Goal: Task Accomplishment & Management: Manage account settings

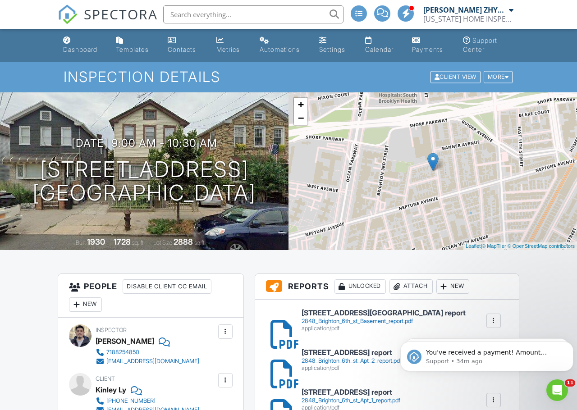
click at [67, 46] on div "Dashboard" at bounding box center [80, 50] width 34 height 8
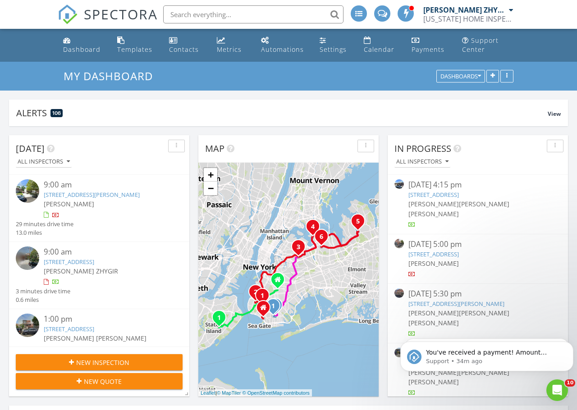
click at [158, 359] on div "New Inspection" at bounding box center [99, 362] width 152 height 9
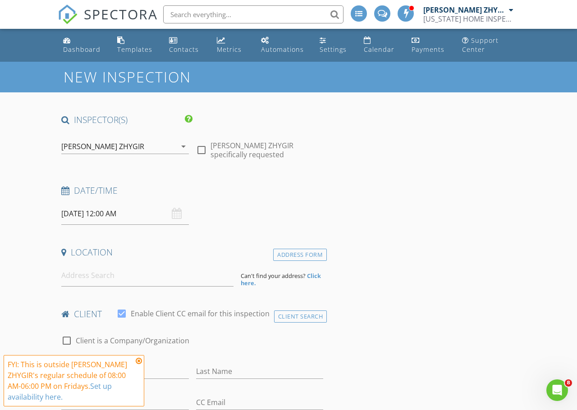
click at [145, 220] on input "[DATE] 12:00 AM" at bounding box center [125, 214] width 128 height 22
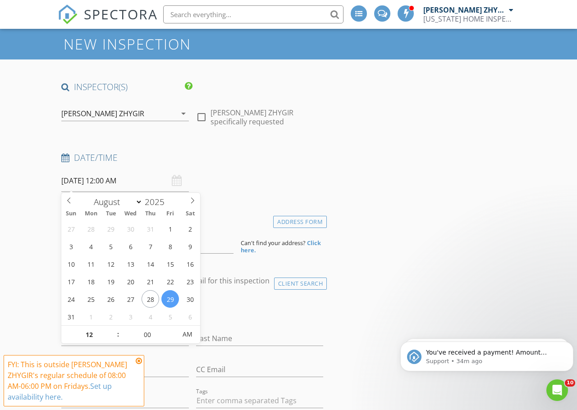
scroll to position [75, 0]
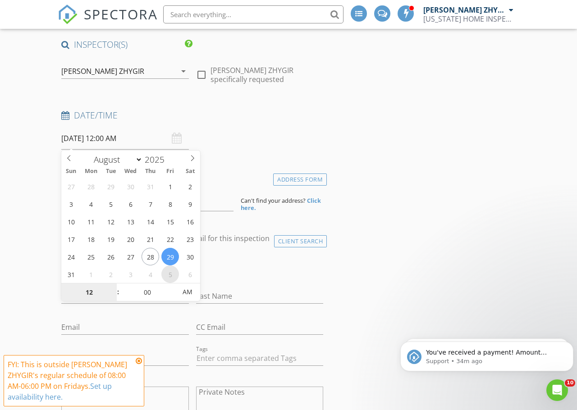
select select "8"
type input "[DATE] 12:00 AM"
type input "01"
type input "09/05/2025 1:00 AM"
click at [113, 288] on span at bounding box center [113, 287] width 6 height 9
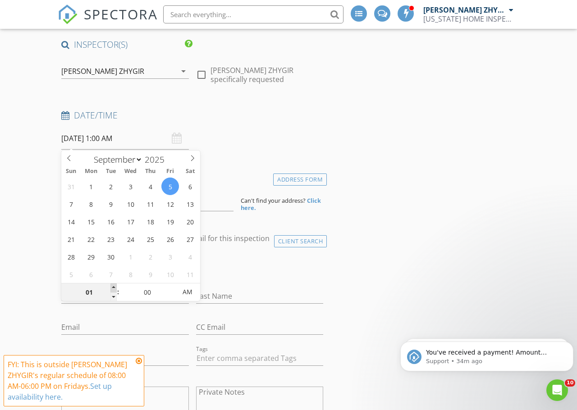
type input "02"
type input "09/05/2025 2:00 AM"
click at [113, 287] on span at bounding box center [113, 287] width 6 height 9
type input "03"
type input "09/05/2025 3:00 AM"
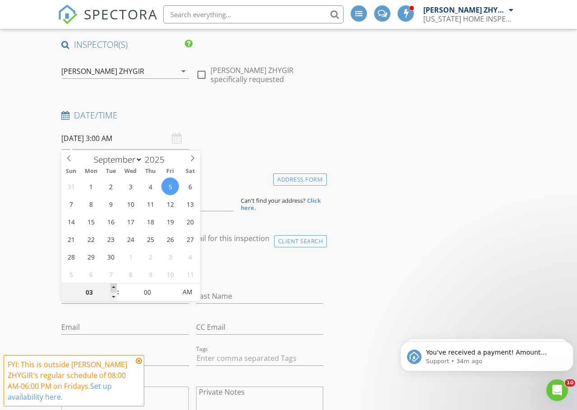
click at [113, 287] on span at bounding box center [113, 287] width 6 height 9
type input "04"
click at [113, 287] on span at bounding box center [113, 287] width 6 height 9
type input "09/05/2025 4:00 PM"
click at [181, 292] on span "AM" at bounding box center [187, 292] width 25 height 18
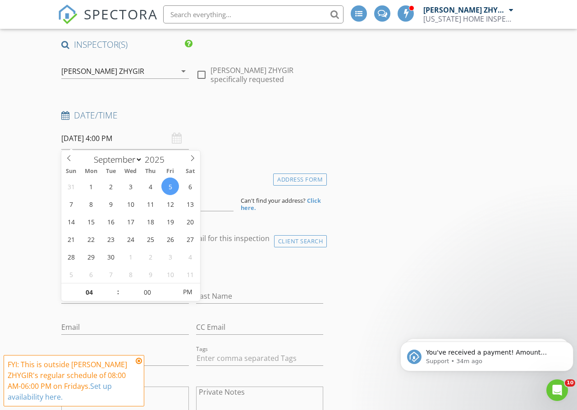
click at [247, 147] on div "Date/Time 09/05/2025 4:00 PM" at bounding box center [192, 129] width 269 height 40
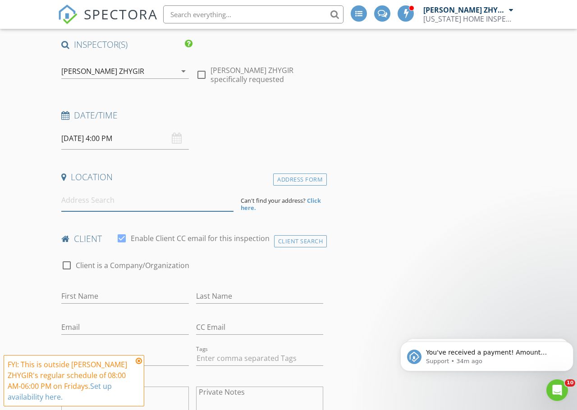
click at [123, 206] on input at bounding box center [147, 200] width 172 height 22
paste input "695 1st Ave, New York, NY 10016"
type input "695 1st Ave, New York, NY 10016, USA"
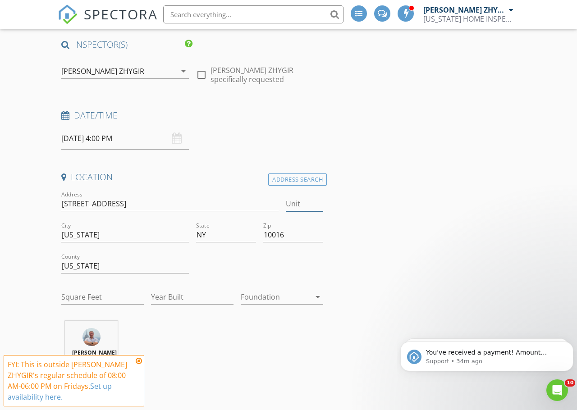
click at [291, 202] on input "Unit" at bounding box center [305, 203] width 38 height 15
type input "42A"
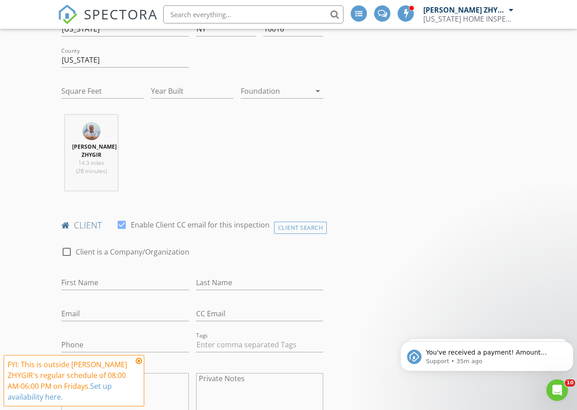
scroll to position [301, 0]
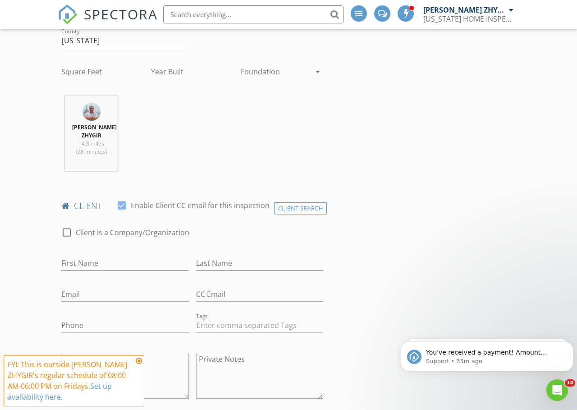
drag, startPoint x: 124, startPoint y: 255, endPoint x: 120, endPoint y: 262, distance: 8.1
click at [124, 256] on div "First Name" at bounding box center [125, 265] width 128 height 29
click at [120, 262] on input "First Name" at bounding box center [125, 263] width 128 height 15
type input "Xu"
drag, startPoint x: 231, startPoint y: 265, endPoint x: 231, endPoint y: 260, distance: 4.5
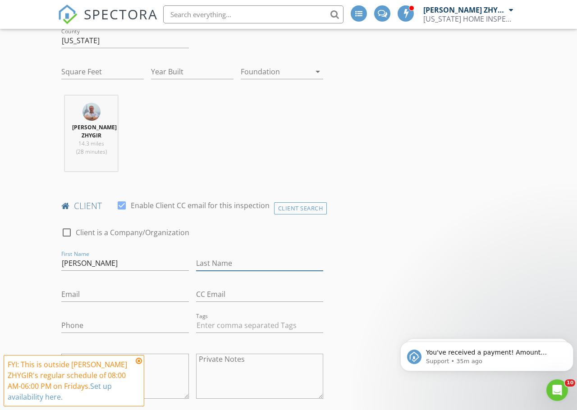
click at [231, 263] on input "Last Name" at bounding box center [260, 263] width 128 height 15
type input "Han"
click at [109, 295] on input "Email" at bounding box center [125, 294] width 128 height 15
paste input "shooinsoho@gmail.com"
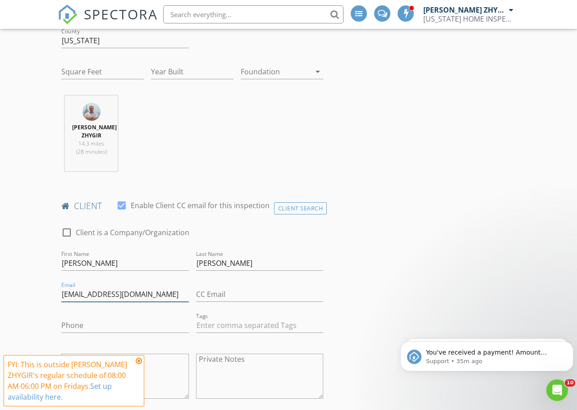
type input "shooinsoho@gmail.com"
click at [98, 324] on input "Phone" at bounding box center [125, 325] width 128 height 15
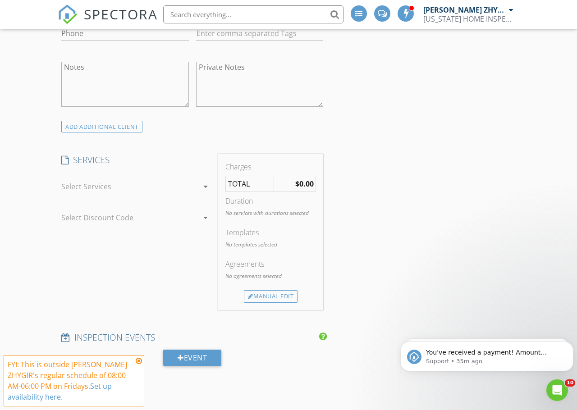
scroll to position [601, 0]
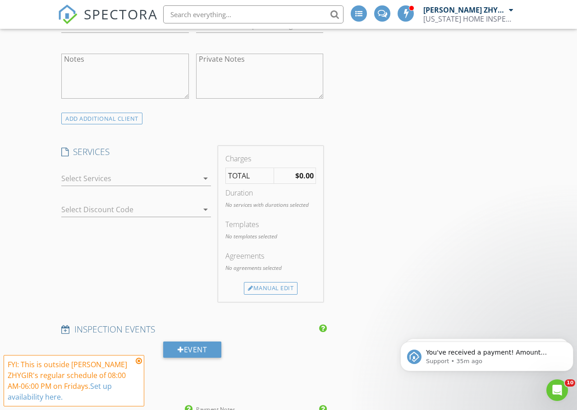
drag, startPoint x: 199, startPoint y: 178, endPoint x: 183, endPoint y: 189, distance: 19.6
click at [200, 178] on div "arrow_drop_down" at bounding box center [204, 178] width 13 height 11
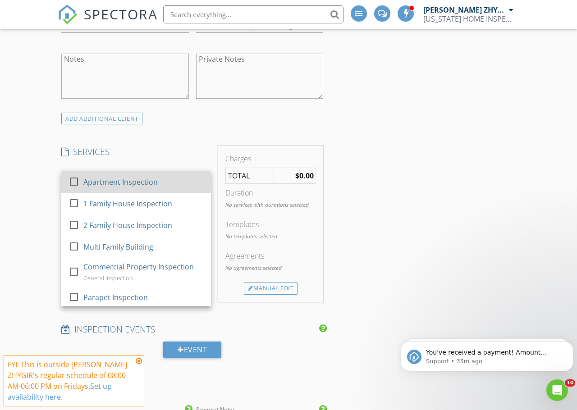
click at [118, 181] on div "Apartment Inspection" at bounding box center [120, 182] width 74 height 11
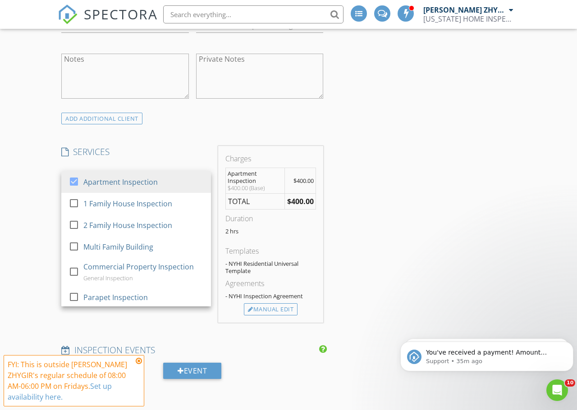
click at [390, 188] on div "INSPECTOR(S) check_box Dimitry ZHYGIR PRIMARY check_box_outline_blank Akon Zhen…" at bounding box center [288, 312] width 461 height 1599
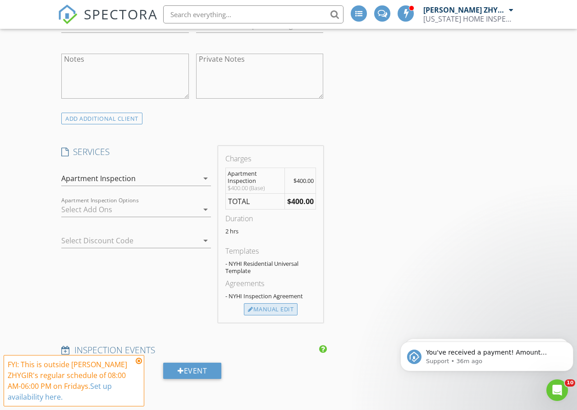
click at [282, 308] on div "Manual Edit" at bounding box center [271, 309] width 54 height 13
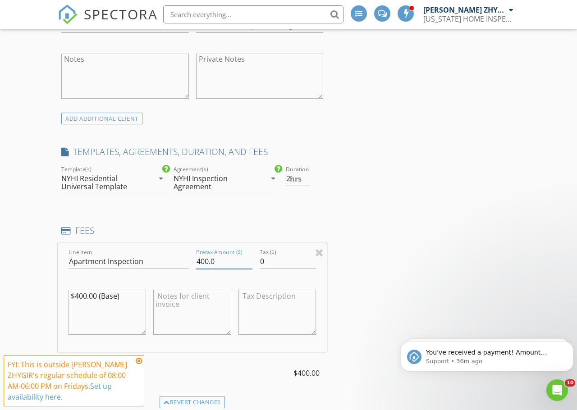
click at [201, 260] on input "400.0" at bounding box center [224, 261] width 56 height 15
type input "450.0"
click at [379, 222] on div "INSPECTOR(S) check_box Dimitry ZHYGIR PRIMARY check_box_outline_blank Akon Zhen…" at bounding box center [288, 355] width 461 height 1685
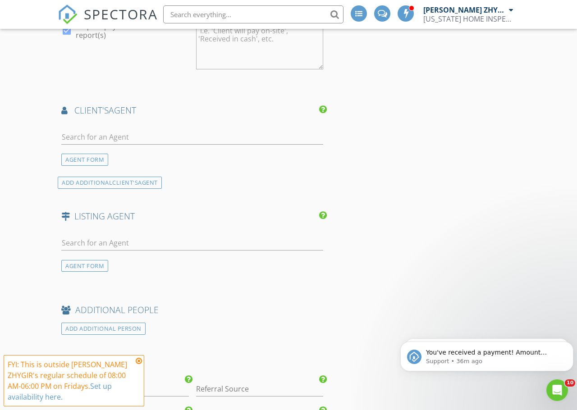
scroll to position [1126, 0]
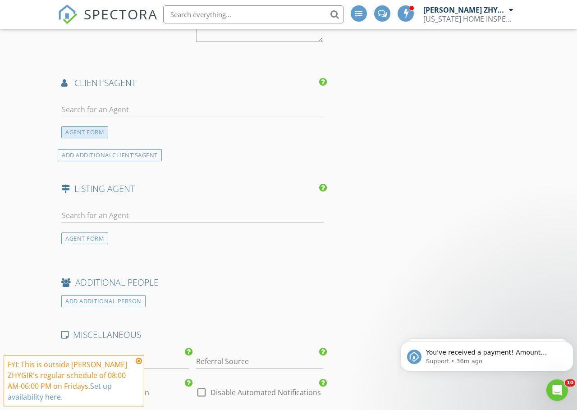
click at [82, 137] on div "AGENT FORM" at bounding box center [84, 132] width 47 height 12
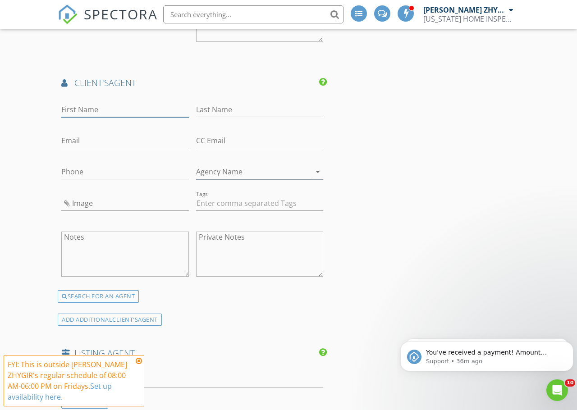
click at [91, 116] on input "First Name" at bounding box center [125, 109] width 128 height 15
type input "Lucy"
click at [213, 105] on input "Last Name" at bounding box center [260, 109] width 128 height 15
type input "Yang"
click at [119, 138] on input "Email" at bounding box center [125, 140] width 128 height 15
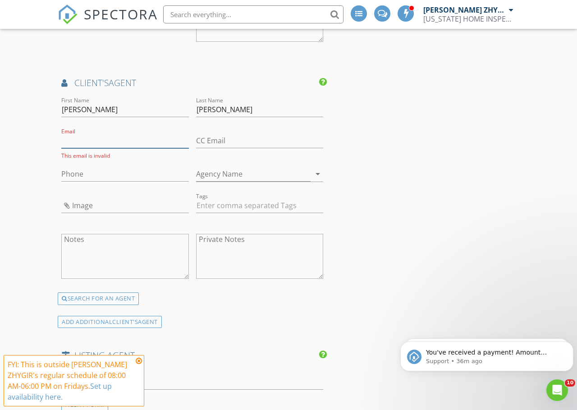
click at [101, 145] on input "Email" at bounding box center [125, 140] width 128 height 15
paste input "lyang@lmtglobalconsulting.com"
type input "lyang@lmtglobalconsulting.com"
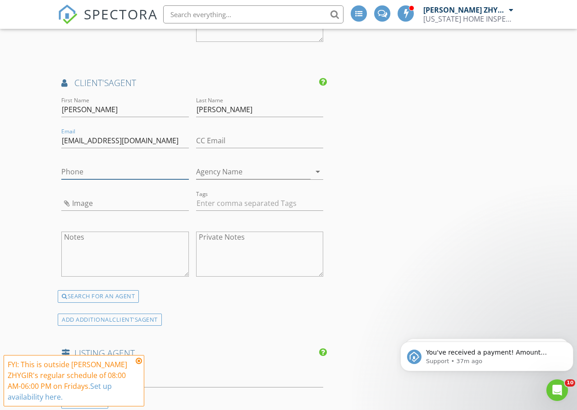
click at [84, 165] on input "Phone" at bounding box center [125, 171] width 128 height 15
click at [100, 170] on input "Phone" at bounding box center [125, 171] width 128 height 15
paste input "631-949-3251"
type input "631-949-3251"
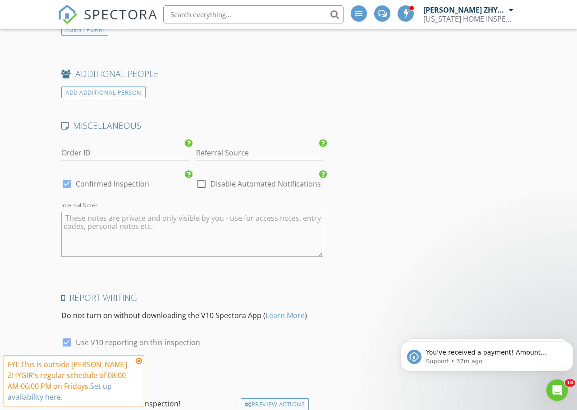
scroll to position [1502, 0]
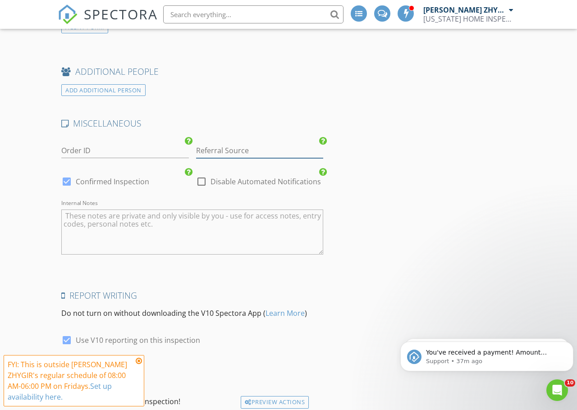
click at [249, 148] on input "Referral Source" at bounding box center [260, 150] width 128 height 15
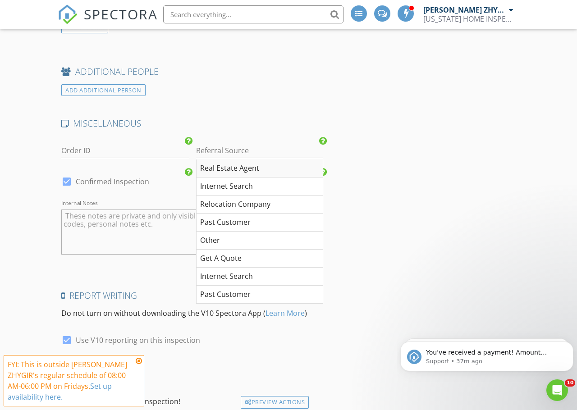
click at [252, 168] on div "Real Estate Agent" at bounding box center [259, 169] width 127 height 18
type input "Real Estate Agent"
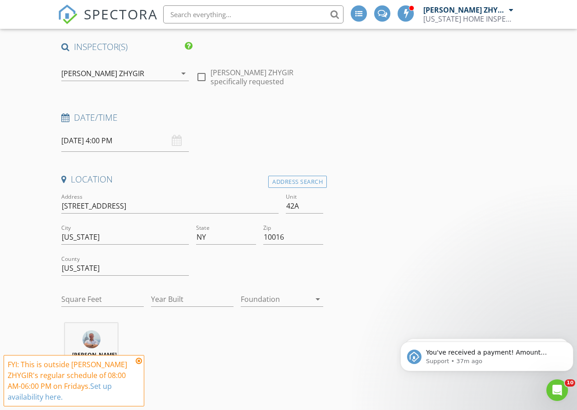
scroll to position [0, 0]
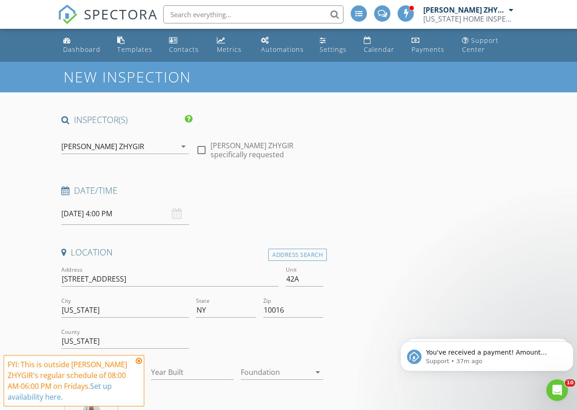
click at [182, 147] on icon "arrow_drop_down" at bounding box center [183, 146] width 11 height 11
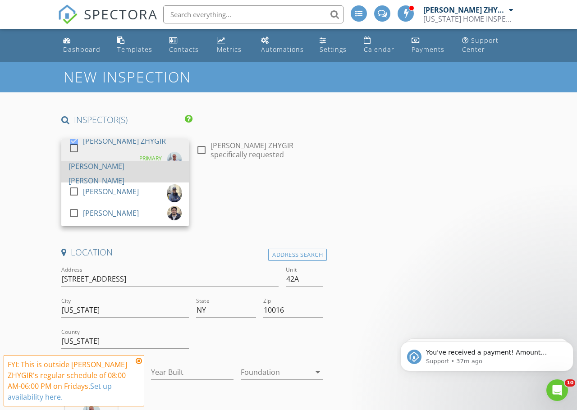
click at [77, 156] on div at bounding box center [73, 148] width 15 height 15
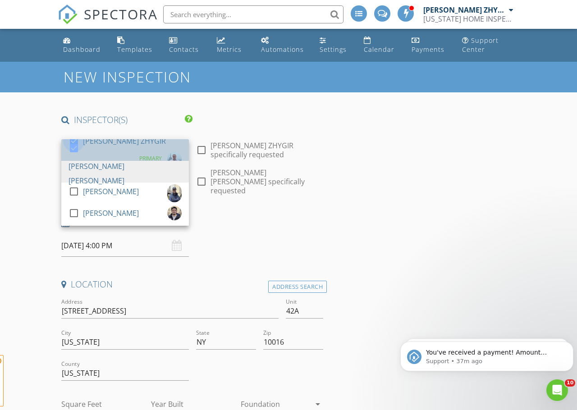
click at [70, 146] on div at bounding box center [73, 140] width 15 height 15
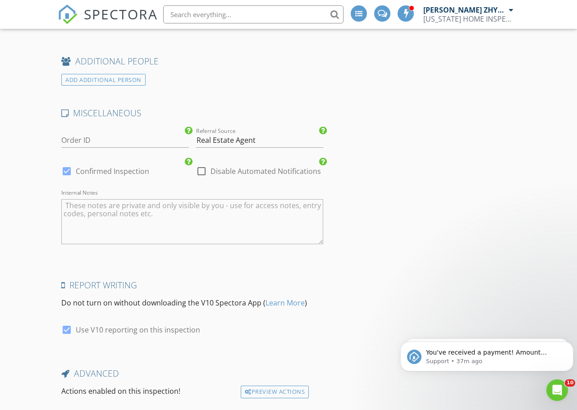
scroll to position [1567, 0]
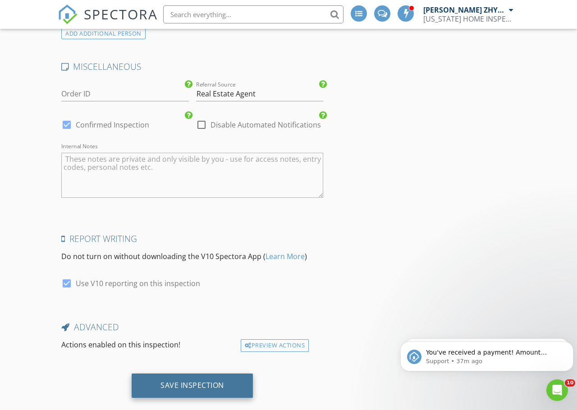
click at [169, 378] on div "Save Inspection" at bounding box center [192, 386] width 121 height 24
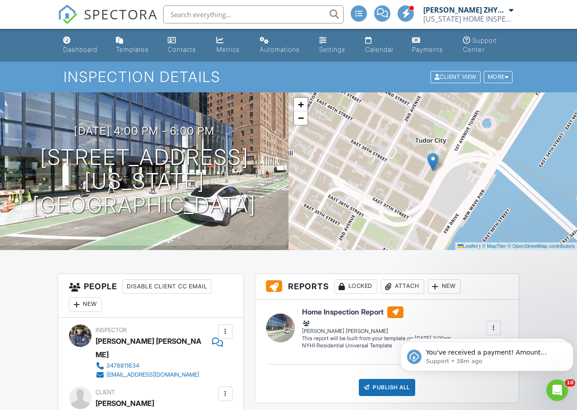
click at [70, 39] on div "Dashboard" at bounding box center [67, 39] width 8 height 7
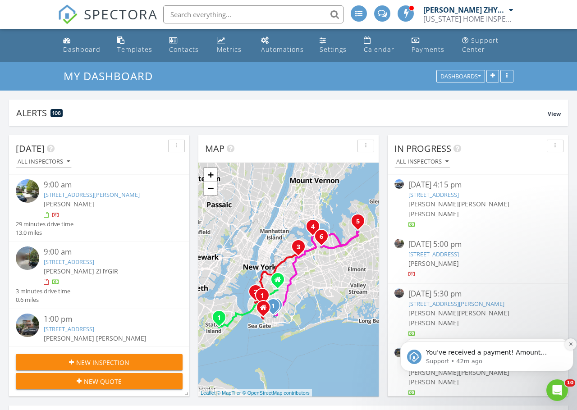
click at [571, 345] on icon "Dismiss notification" at bounding box center [570, 343] width 3 height 3
click at [571, 345] on icon "Dismiss notification" at bounding box center [570, 344] width 3 height 3
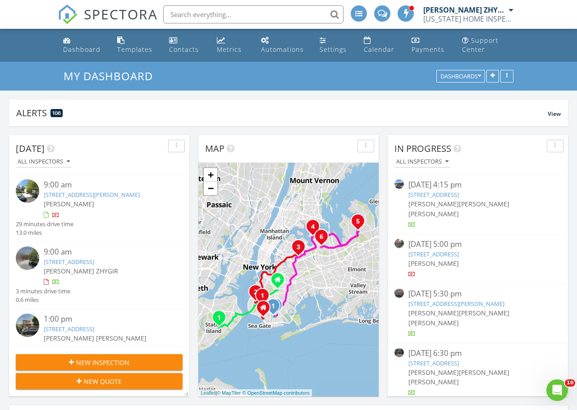
click at [182, 18] on input "text" at bounding box center [253, 14] width 180 height 18
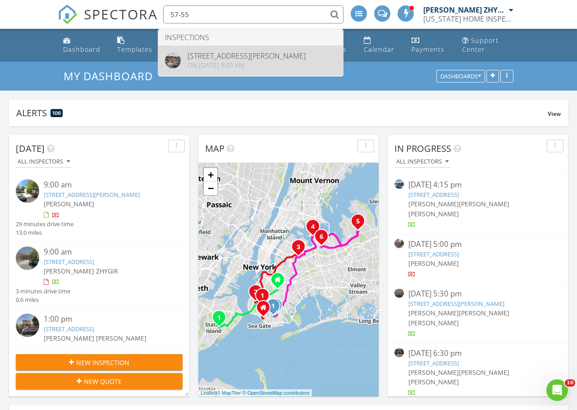
type input "57-55"
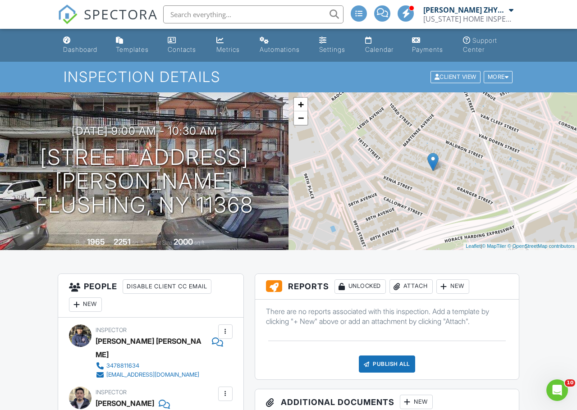
drag, startPoint x: 255, startPoint y: 197, endPoint x: 44, endPoint y: 167, distance: 213.0
click at [44, 167] on div "[DATE] 9:00 am - 10:30 am [STREET_ADDRESS][PERSON_NAME] [GEOGRAPHIC_DATA], NY 1…" at bounding box center [144, 171] width 288 height 92
copy h1 "[STREET_ADDRESS][PERSON_NAME]"
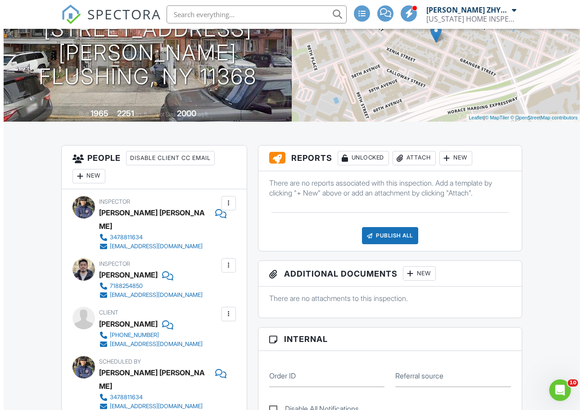
scroll to position [150, 0]
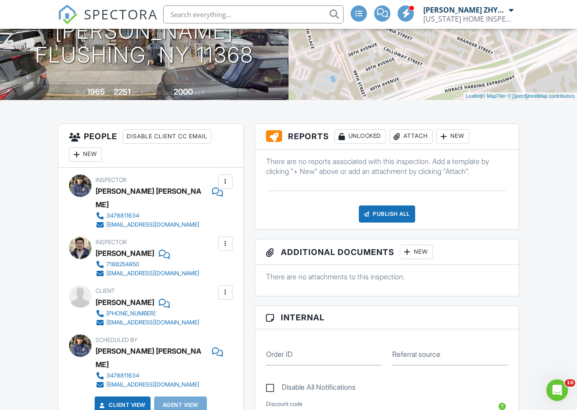
drag, startPoint x: 38, startPoint y: 309, endPoint x: 88, endPoint y: 312, distance: 49.7
drag, startPoint x: 192, startPoint y: 310, endPoint x: 100, endPoint y: 290, distance: 94.6
click at [98, 289] on div "Client [PERSON_NAME] [PHONE_NUMBER] [EMAIL_ADDRESS][DOMAIN_NAME]" at bounding box center [169, 305] width 147 height 41
copy div "[PERSON_NAME] [PHONE_NUMBER] [EMAIL_ADDRESS][DOMAIN_NAME]"
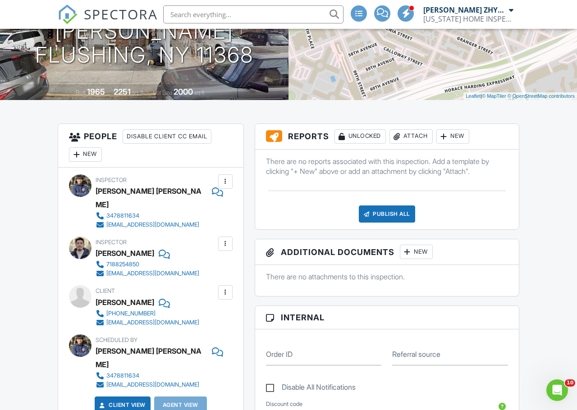
click at [226, 182] on div at bounding box center [225, 181] width 9 height 9
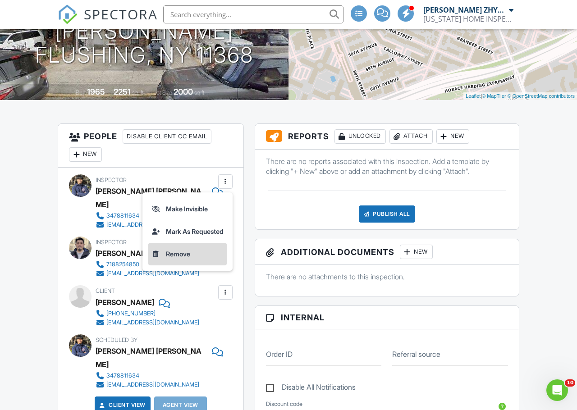
click at [208, 254] on li "Remove" at bounding box center [187, 254] width 79 height 23
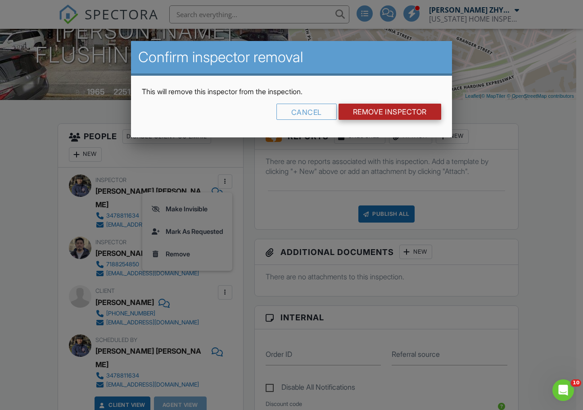
click at [405, 116] on input "Remove Inspector" at bounding box center [390, 112] width 103 height 16
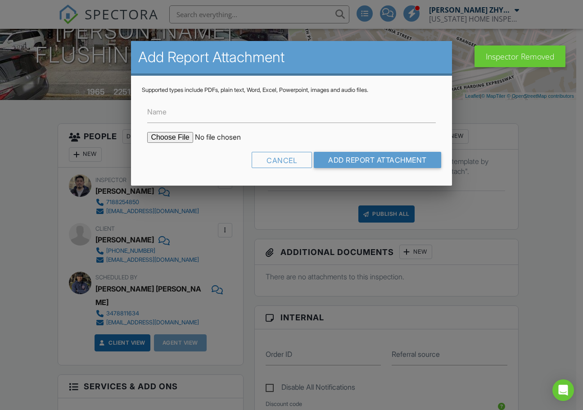
click at [177, 136] on input "file" at bounding box center [223, 137] width 153 height 11
type input "C:\fakepath\[STREET_ADDRESS][PERSON_NAME] report.pdf"
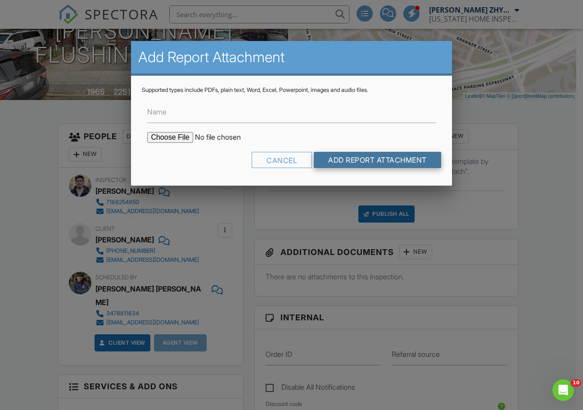
click at [360, 159] on input "Add Report Attachment" at bounding box center [378, 160] width 128 height 16
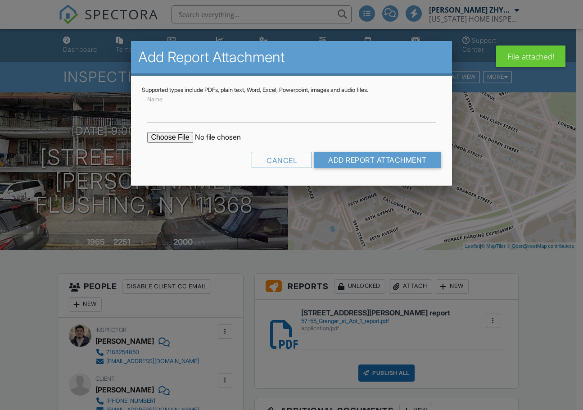
click at [184, 140] on input "file" at bounding box center [223, 137] width 153 height 11
type input "C:\fakepath\57-55 Granger st Apt 3 report.pdf"
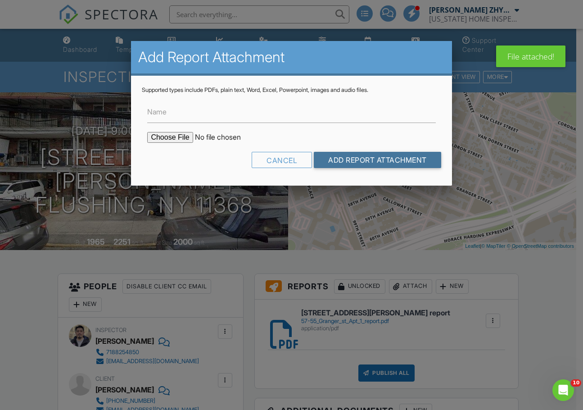
click at [362, 155] on input "Add Report Attachment" at bounding box center [378, 160] width 128 height 16
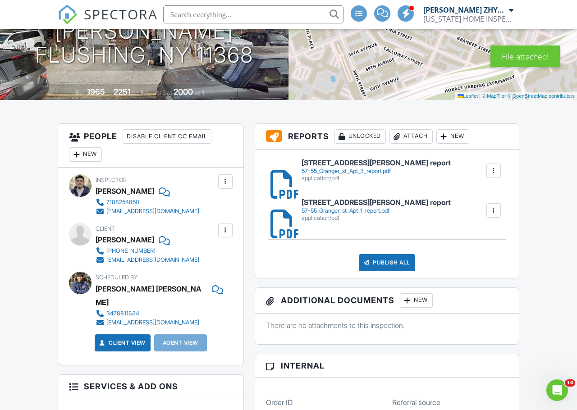
click at [366, 207] on link "[STREET_ADDRESS][PERSON_NAME] 1 report 57-55_Granger_st_Apt_1_report.pdf applic…" at bounding box center [375, 210] width 149 height 23
click at [394, 173] on div "57-55_Granger_st_Apt_3_report.pdf" at bounding box center [375, 171] width 149 height 7
click at [492, 172] on div at bounding box center [493, 170] width 9 height 9
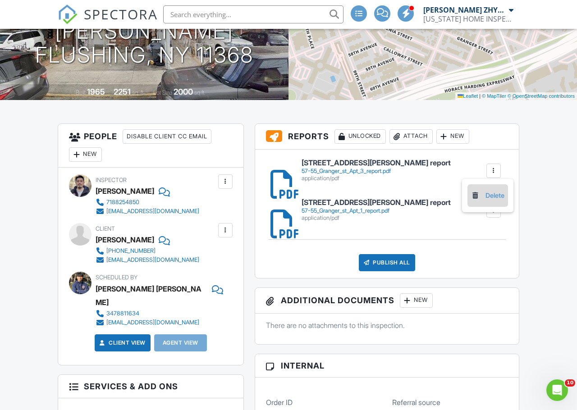
click at [486, 198] on link "Delete" at bounding box center [487, 196] width 33 height 10
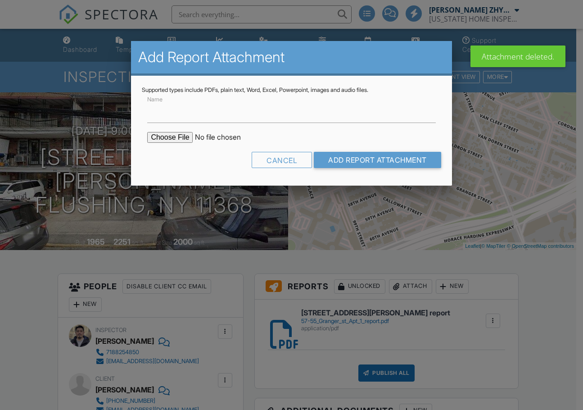
click at [182, 136] on input "file" at bounding box center [223, 137] width 153 height 11
type input "C:\fakepath\[STREET_ADDRESS][PERSON_NAME] report.pdf"
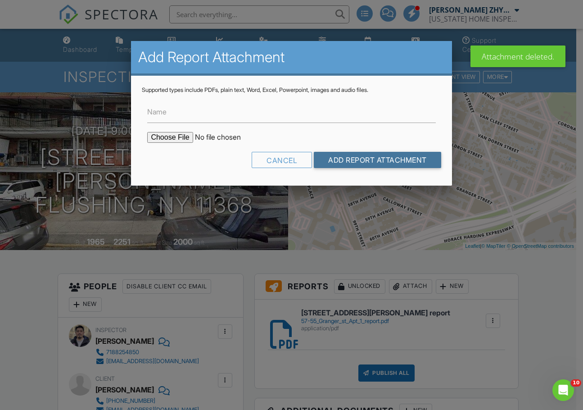
click at [390, 160] on input "Add Report Attachment" at bounding box center [378, 160] width 128 height 16
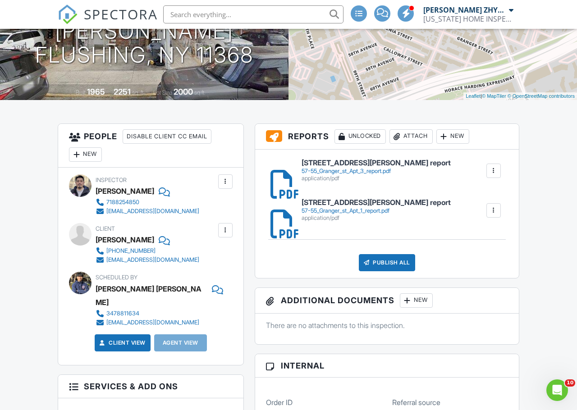
click at [371, 172] on div "57-55_Granger_st_Apt_3_report.pdf" at bounding box center [375, 171] width 149 height 7
click at [383, 194] on div "[STREET_ADDRESS][PERSON_NAME] Apt 3 report 57-55_Granger_st_Apt_3_report.pdf ap…" at bounding box center [387, 214] width 264 height 128
click at [387, 213] on div "57-55_Granger_st_Apt_1_report.pdf" at bounding box center [375, 210] width 149 height 7
click at [352, 170] on div "57-55_Granger_st_Apt_3_report.pdf" at bounding box center [375, 171] width 149 height 7
click at [386, 258] on div "Publish All" at bounding box center [387, 262] width 56 height 17
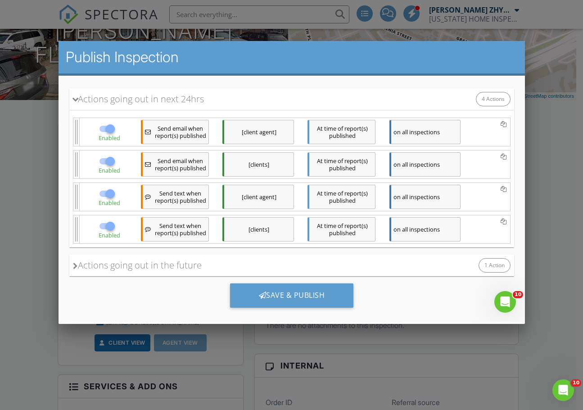
scroll to position [126, 0]
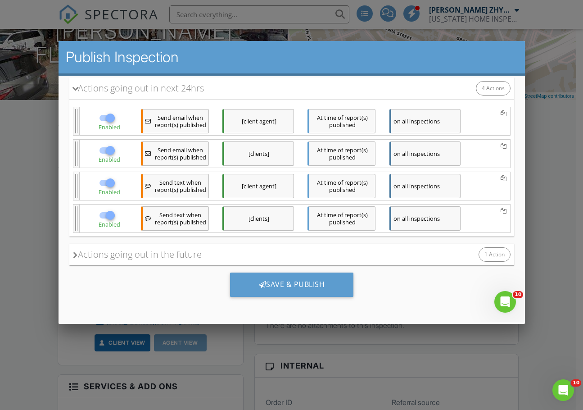
drag, startPoint x: 334, startPoint y: 280, endPoint x: 448, endPoint y: 281, distance: 114.0
click at [335, 279] on div "Save & Publish" at bounding box center [292, 285] width 124 height 24
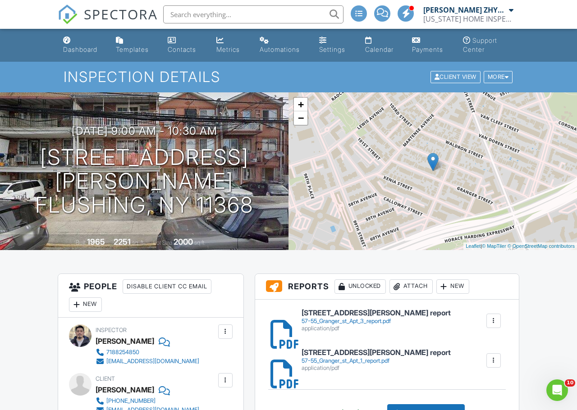
click at [188, 15] on input "text" at bounding box center [253, 14] width 180 height 18
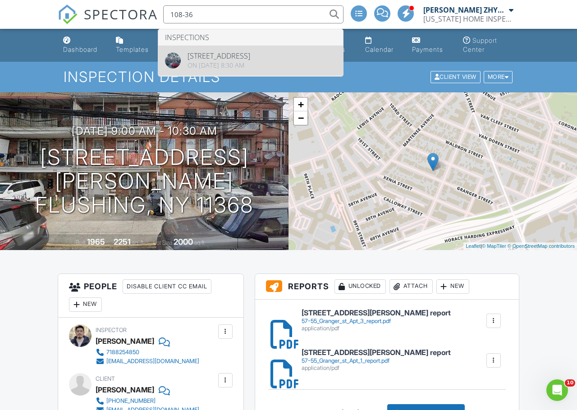
type input "108-36"
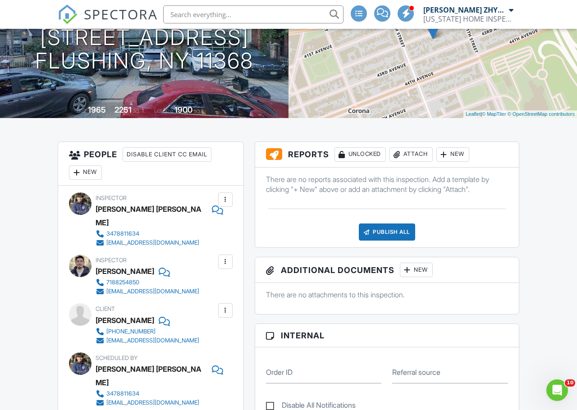
scroll to position [75, 0]
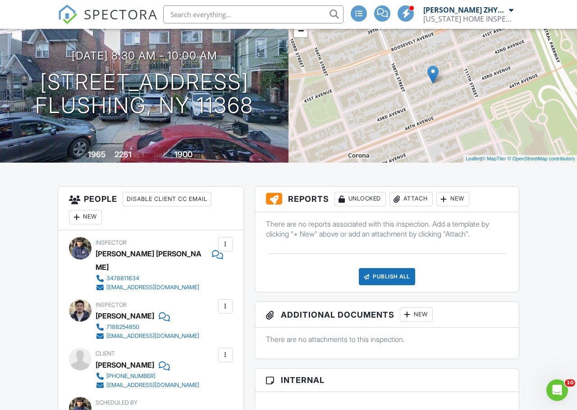
scroll to position [0, 0]
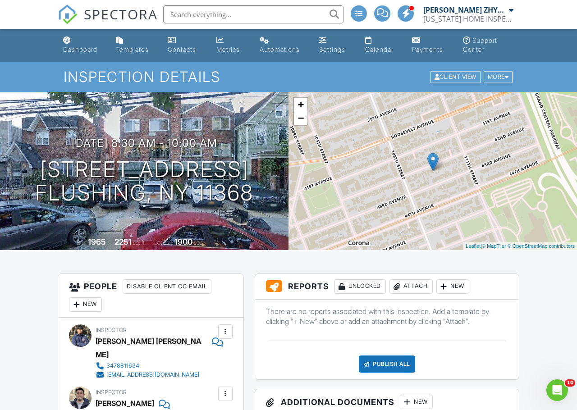
drag, startPoint x: 259, startPoint y: 196, endPoint x: 118, endPoint y: 214, distance: 142.3
click at [54, 169] on div "08/03/2025 8:30 am - 10:00 am 108-36 42nd Ave FLUSHING, NY 11368" at bounding box center [144, 171] width 288 height 68
copy h1 "108-36 42nd Ave FLUSHING, NY 11368"
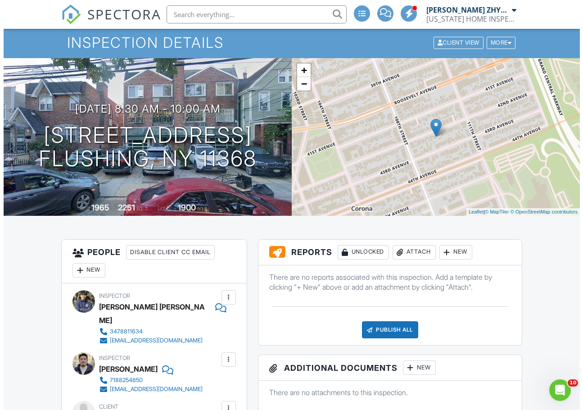
scroll to position [75, 0]
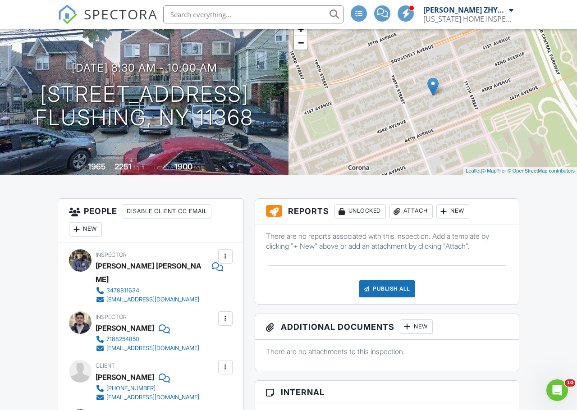
click at [229, 257] on div at bounding box center [225, 256] width 9 height 9
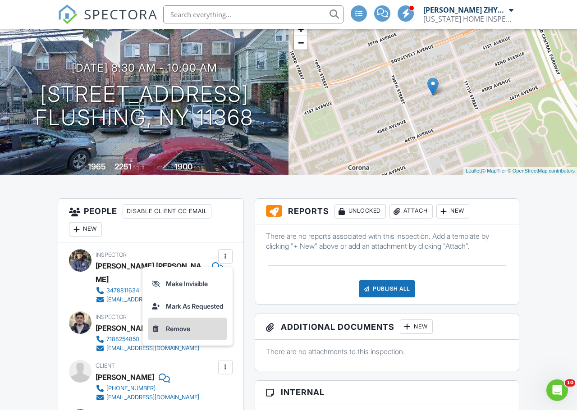
click at [201, 328] on li "Remove" at bounding box center [187, 329] width 79 height 23
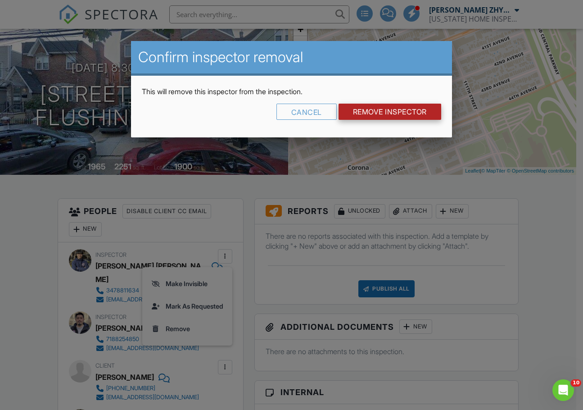
click at [363, 114] on input "Remove Inspector" at bounding box center [390, 112] width 103 height 16
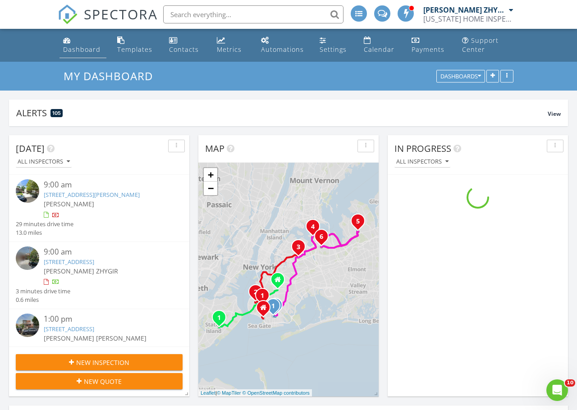
click at [79, 52] on div "Dashboard" at bounding box center [81, 49] width 37 height 9
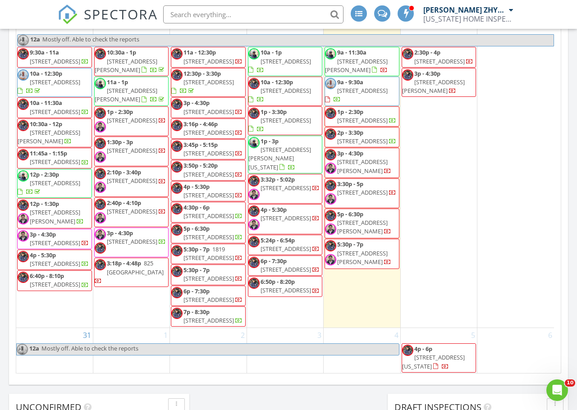
scroll to position [676, 0]
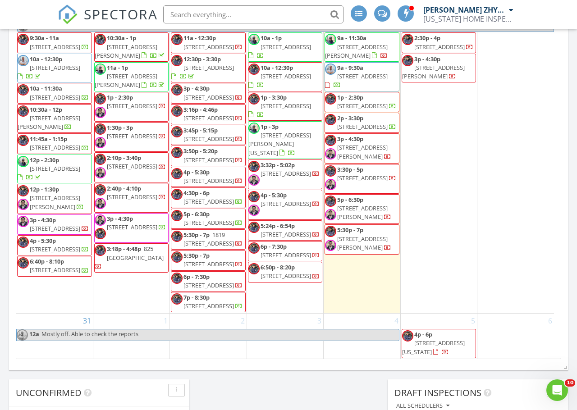
scroll to position [375, 0]
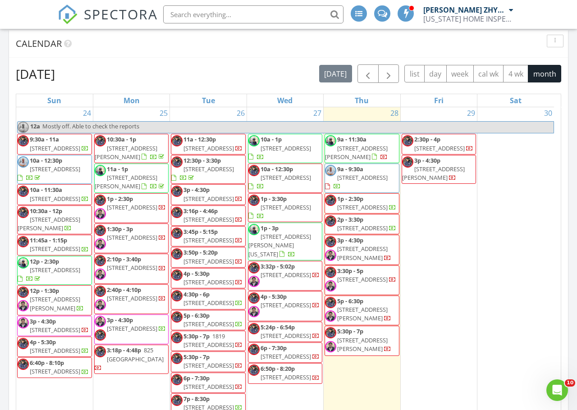
click at [563, 248] on div "August 2025 today list day week cal wk 4 wk month Sun Mon Tue Wed Thu Fri Sat 2…" at bounding box center [288, 263] width 559 height 410
click at [564, 156] on div "August 2025 today list day week cal wk 4 wk month Sun Mon Tue Wed Thu Fri Sat 2…" at bounding box center [288, 263] width 559 height 410
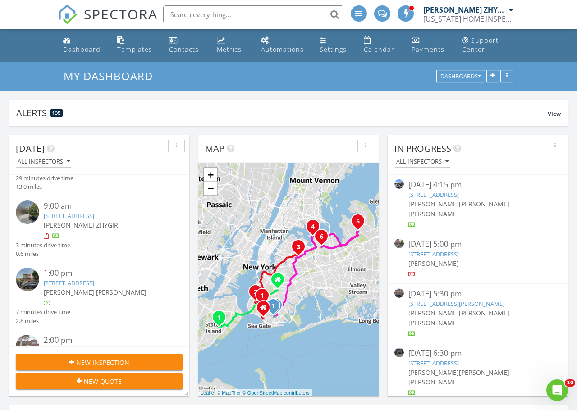
scroll to position [75, 0]
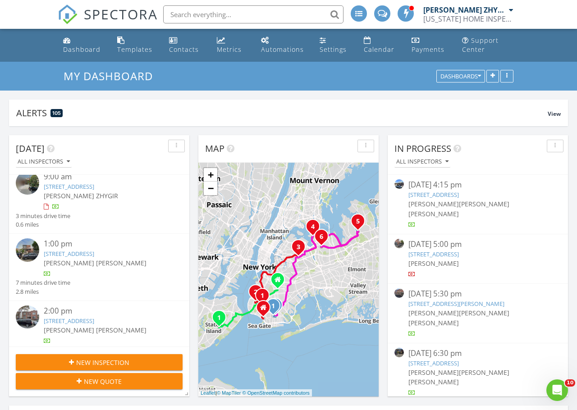
click at [146, 361] on div "New Inspection" at bounding box center [99, 362] width 152 height 9
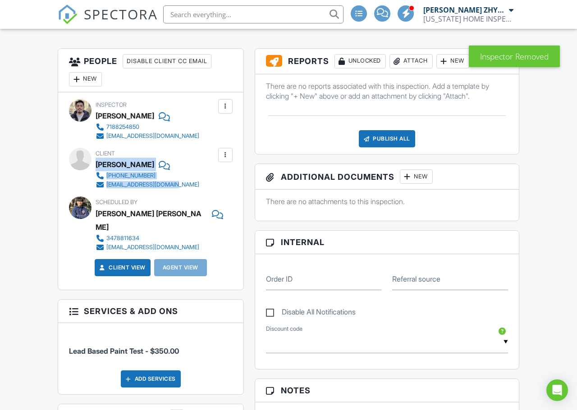
click at [97, 165] on div "Client Zhaohang Wang 917-966-0307 granger10836@yahoo.com" at bounding box center [169, 168] width 147 height 41
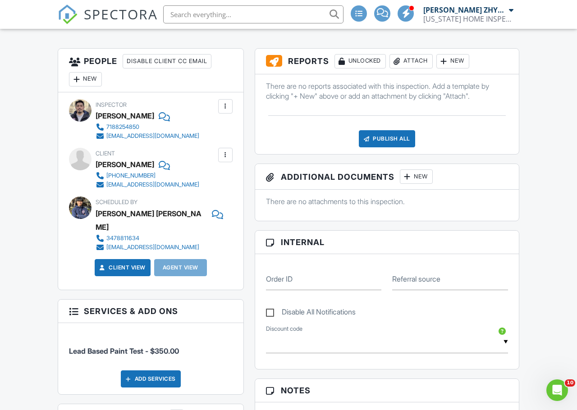
click at [500, 142] on div "Publish All Checking report completion" at bounding box center [387, 138] width 242 height 17
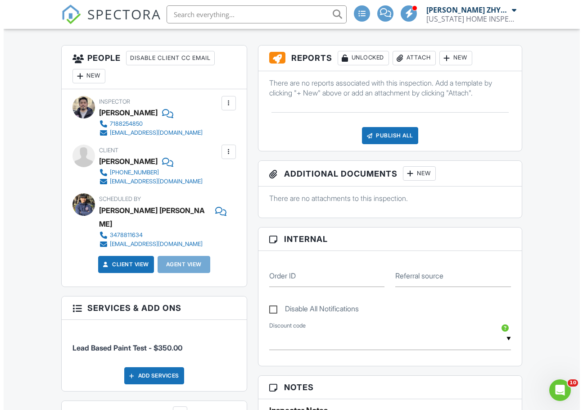
scroll to position [225, 0]
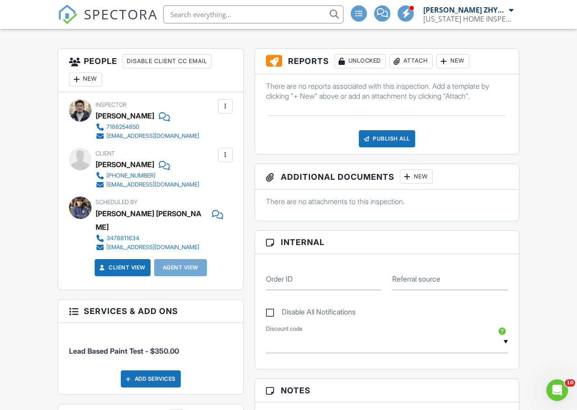
click at [404, 60] on div "Attach" at bounding box center [410, 61] width 43 height 14
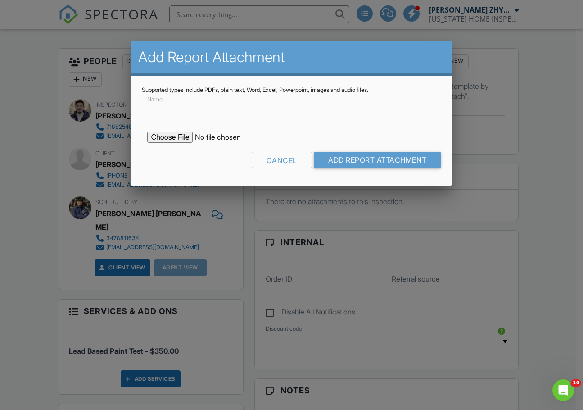
click at [182, 137] on input "file" at bounding box center [223, 137] width 153 height 11
type input "C:\fakepath\108-36 42nd Ave Apt 2 report.pdf"
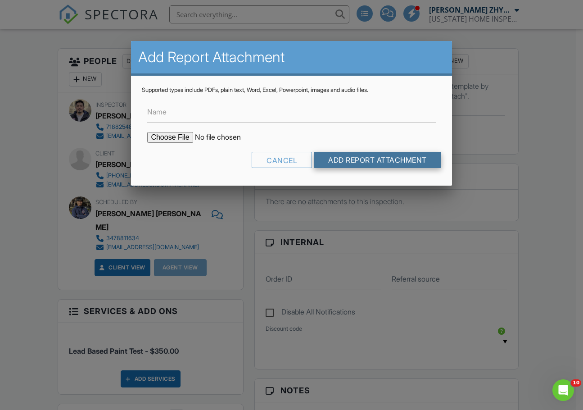
click at [351, 160] on input "Add Report Attachment" at bounding box center [378, 160] width 128 height 16
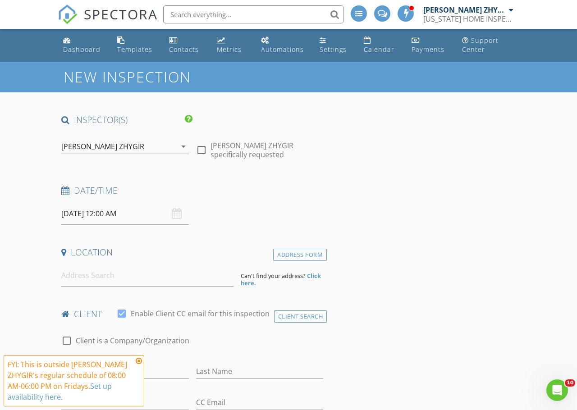
click at [182, 147] on icon "arrow_drop_down" at bounding box center [183, 146] width 11 height 11
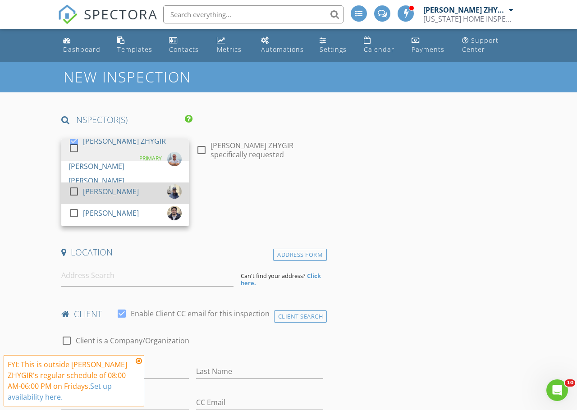
click at [73, 192] on div at bounding box center [73, 191] width 15 height 15
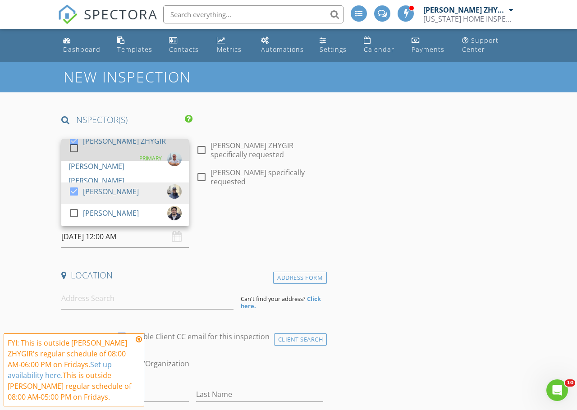
click at [75, 145] on div at bounding box center [73, 140] width 15 height 15
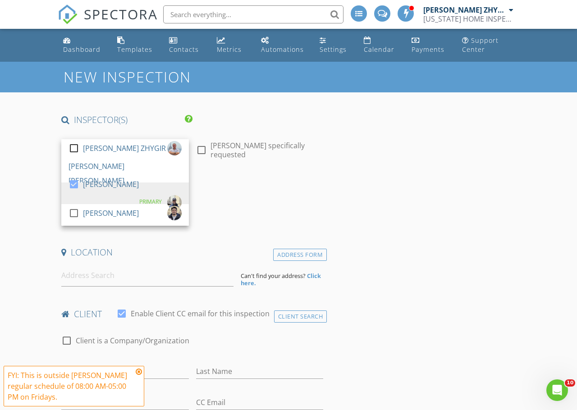
click at [257, 191] on h4 "Date/Time" at bounding box center [192, 191] width 262 height 12
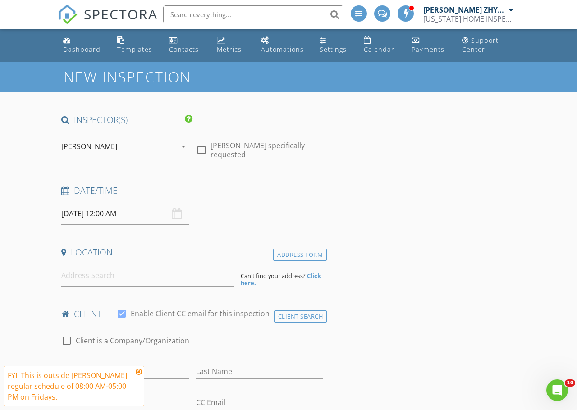
click at [97, 213] on input "[DATE] 12:00 AM" at bounding box center [125, 214] width 128 height 22
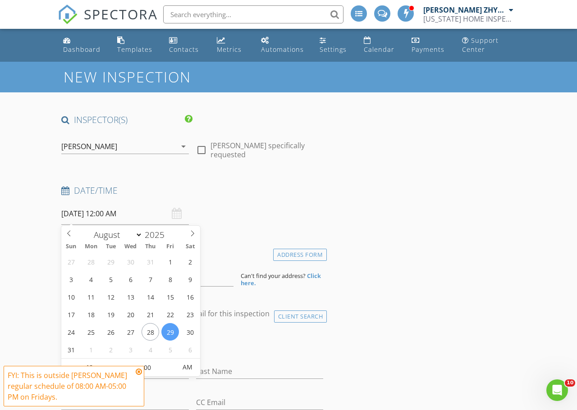
scroll to position [75, 0]
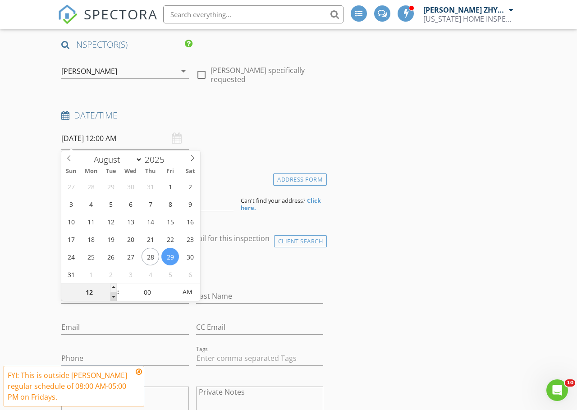
type input "11"
type input "[DATE] 11:00 PM"
click at [114, 295] on span at bounding box center [113, 296] width 6 height 9
type input "10"
click at [114, 295] on span at bounding box center [113, 296] width 6 height 9
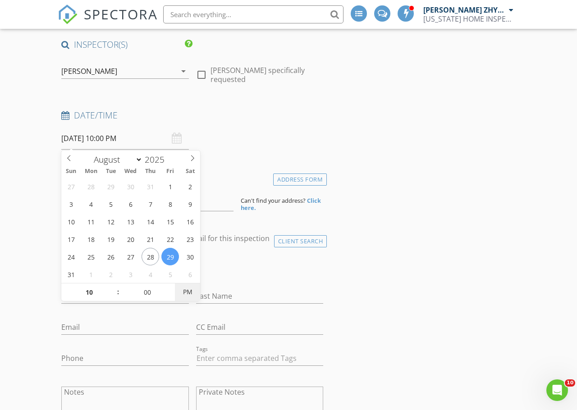
type input "[DATE] 10:00 AM"
click at [187, 292] on span "PM" at bounding box center [187, 292] width 25 height 18
click at [263, 128] on div "Date/Time [DATE] 10:00 AM" at bounding box center [192, 129] width 269 height 40
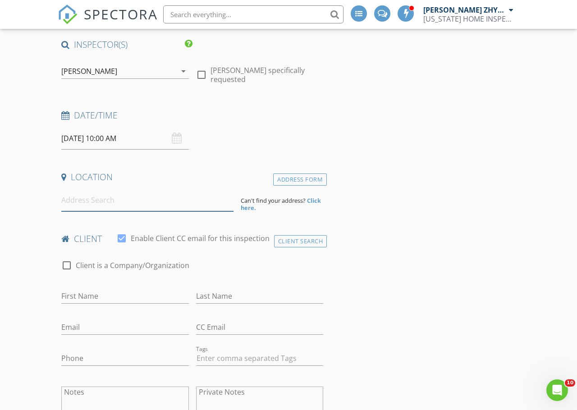
click at [136, 203] on input at bounding box center [147, 200] width 172 height 22
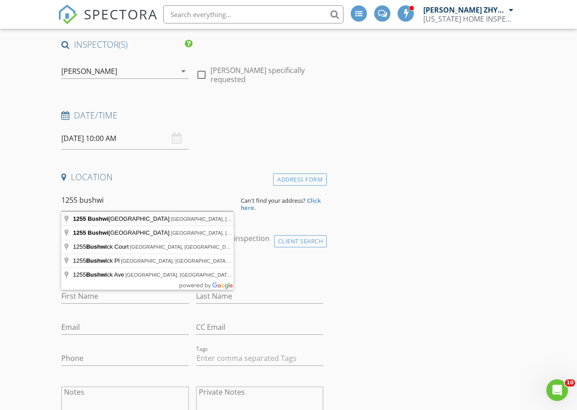
type input "[STREET_ADDRESS]"
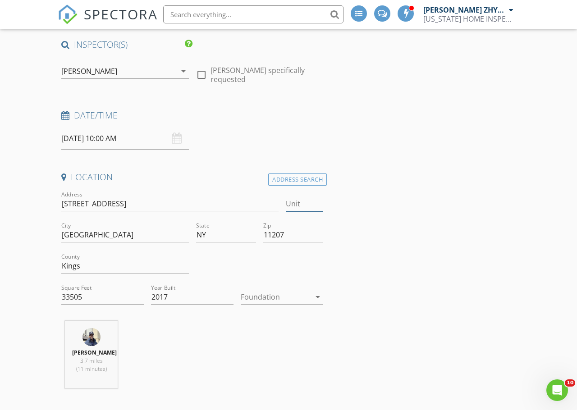
click at [318, 206] on input "Unit" at bounding box center [305, 203] width 38 height 15
type input "1B"
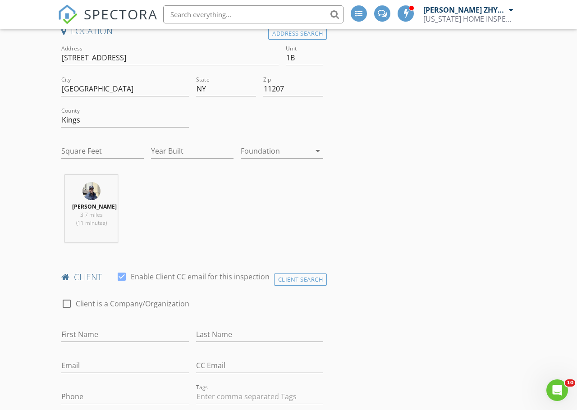
type input "425"
type input "2017"
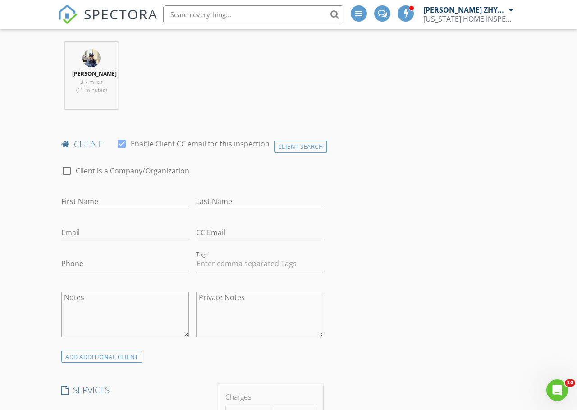
scroll to position [375, 0]
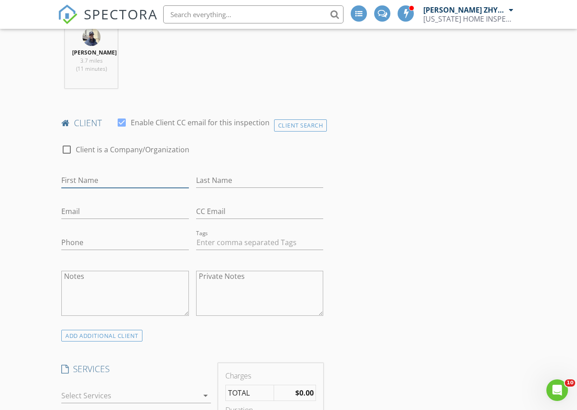
click at [104, 177] on input "First Name" at bounding box center [125, 180] width 128 height 15
type input "Zaahira"
click at [211, 180] on input "Last Name" at bounding box center [260, 180] width 128 height 15
type input "[PERSON_NAME]"
click at [131, 210] on input "Email" at bounding box center [125, 211] width 128 height 15
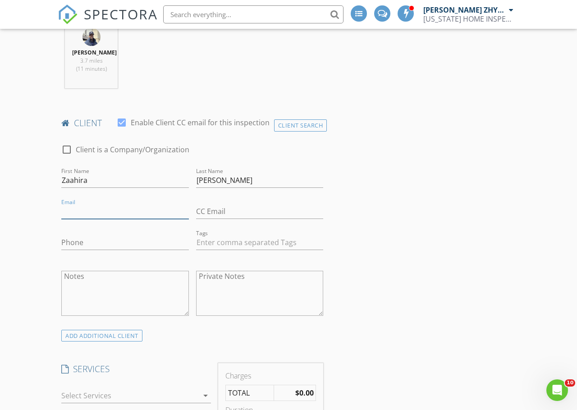
type input "a"
type input "[EMAIL_ADDRESS][PERSON_NAME][DOMAIN_NAME]"
click at [121, 238] on input "Phone" at bounding box center [125, 242] width 128 height 15
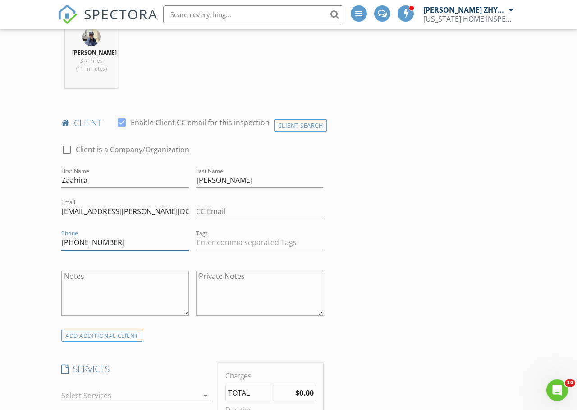
type input "[PHONE_NUMBER]"
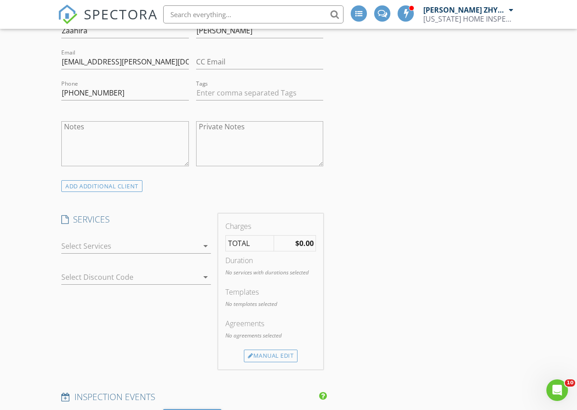
scroll to position [526, 0]
click at [178, 245] on div at bounding box center [129, 245] width 137 height 14
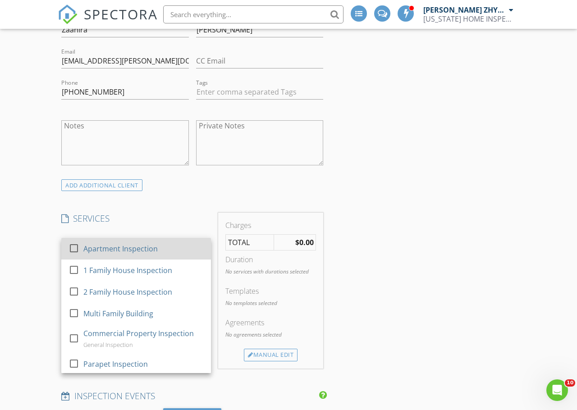
click at [74, 247] on div at bounding box center [73, 248] width 15 height 15
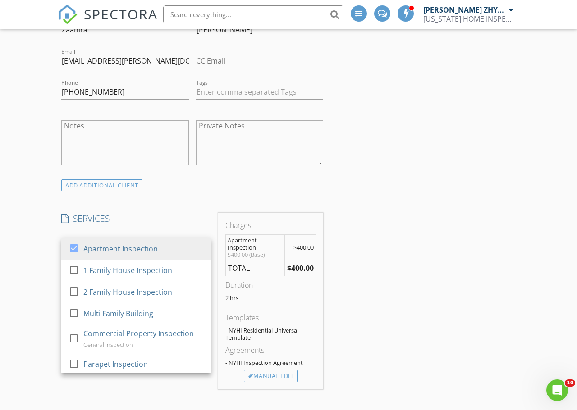
click at [363, 209] on div "INSPECTOR(S) check_box_outline_blank [PERSON_NAME] ZHYGIR check_box_outline_bla…" at bounding box center [288, 383] width 461 height 1591
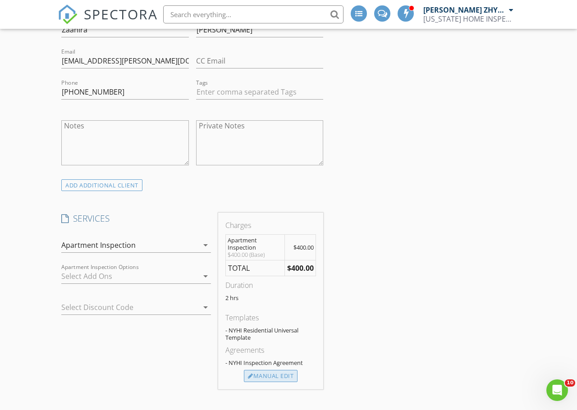
click at [287, 377] on div "Manual Edit" at bounding box center [271, 376] width 54 height 13
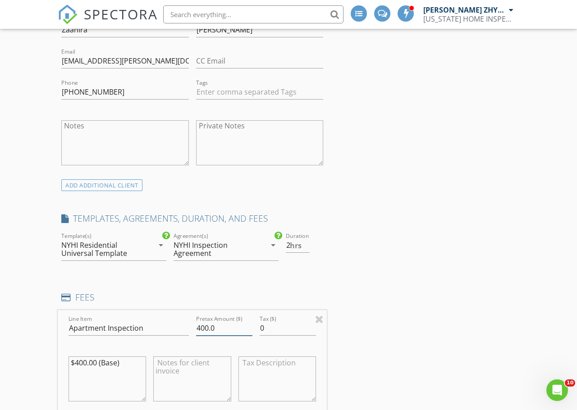
drag, startPoint x: 207, startPoint y: 327, endPoint x: 192, endPoint y: 330, distance: 15.6
click at [200, 328] on input "400.0" at bounding box center [224, 328] width 56 height 15
type input "375.0"
click at [324, 260] on div "Duration 2 hrs" at bounding box center [304, 250] width 45 height 39
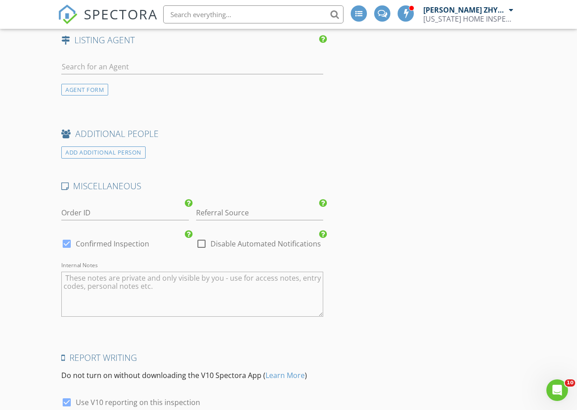
scroll to position [1276, 0]
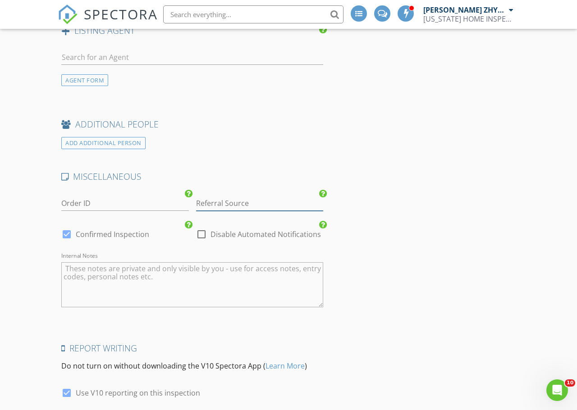
click at [236, 203] on input "Referral Source" at bounding box center [260, 203] width 128 height 15
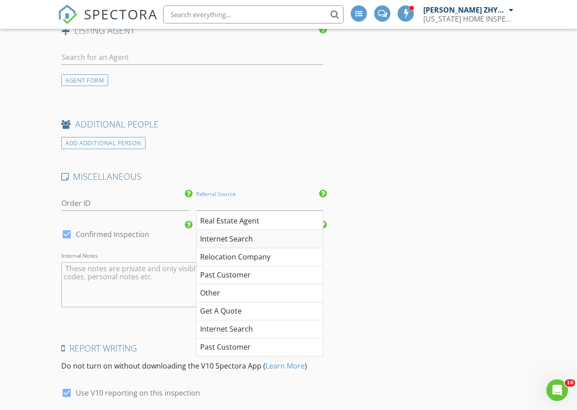
click at [237, 239] on div "Internet Search" at bounding box center [259, 239] width 127 height 18
type input "Internet Search"
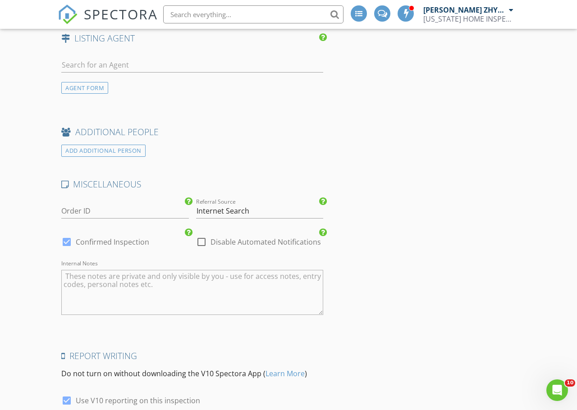
scroll to position [1402, 0]
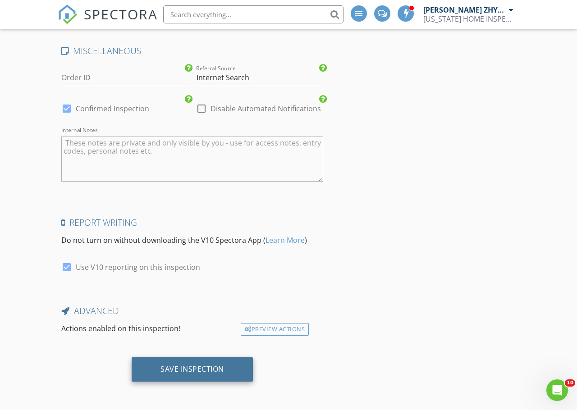
click at [180, 369] on div "Save Inspection" at bounding box center [192, 369] width 64 height 9
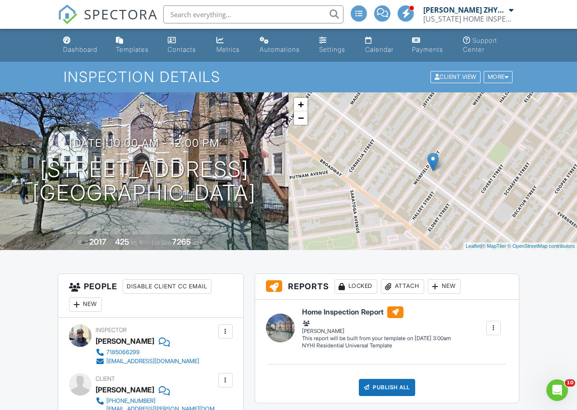
click at [77, 38] on link "Dashboard" at bounding box center [82, 45] width 46 height 26
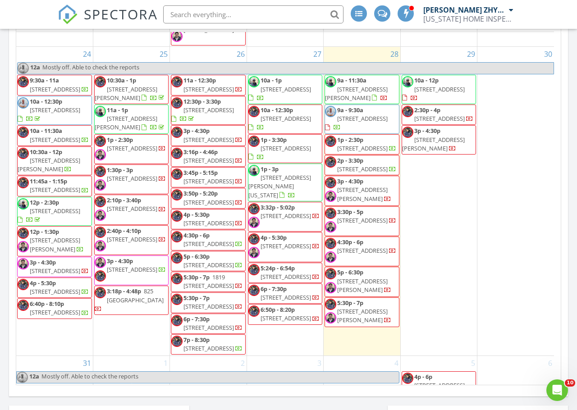
scroll to position [1854, 0]
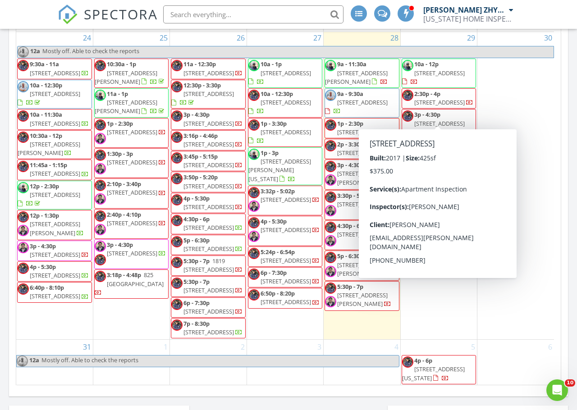
click at [439, 77] on span "1255 Bushwick Ave 1B, BROOKLYN 11207" at bounding box center [439, 73] width 50 height 8
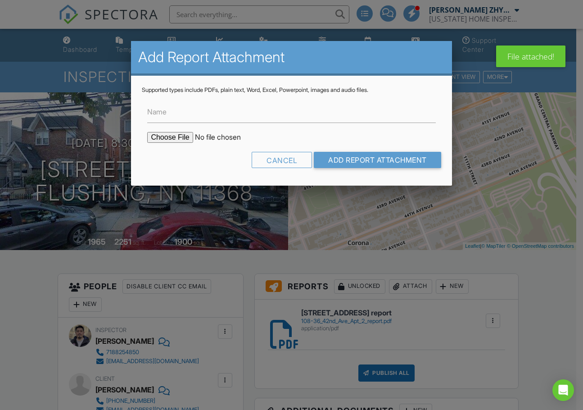
type input "C:\fakepath\[STREET_ADDRESS] report.pdf"
click at [376, 161] on input "Add Report Attachment" at bounding box center [378, 160] width 128 height 16
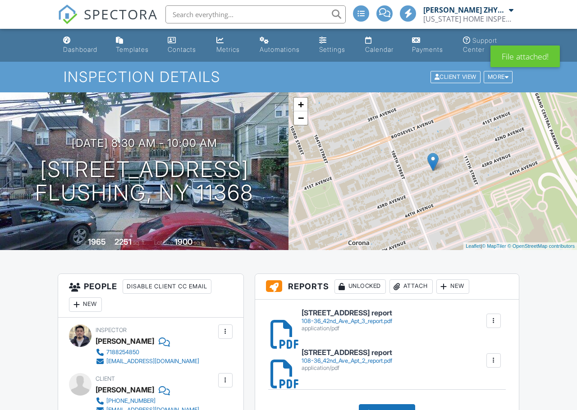
click at [391, 404] on div "Publish All" at bounding box center [387, 412] width 56 height 17
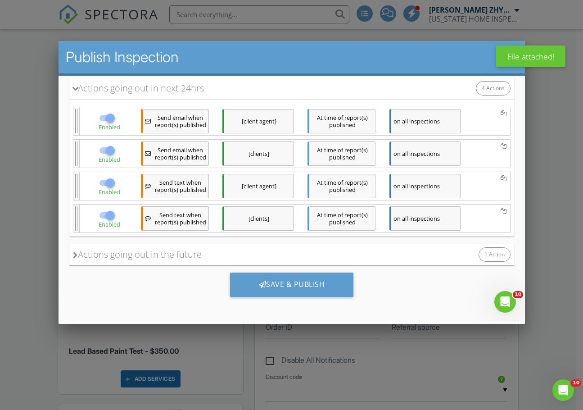
scroll to position [126, 0]
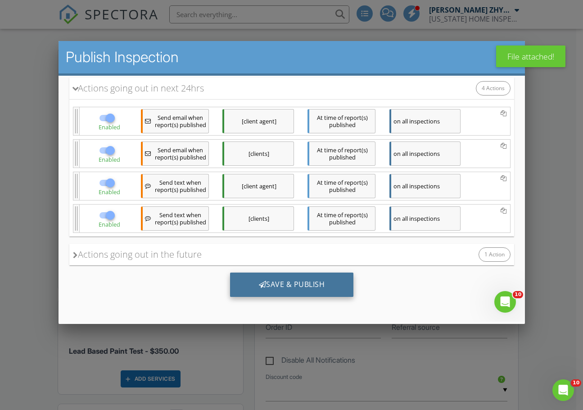
click at [323, 285] on div "Save & Publish" at bounding box center [292, 285] width 124 height 24
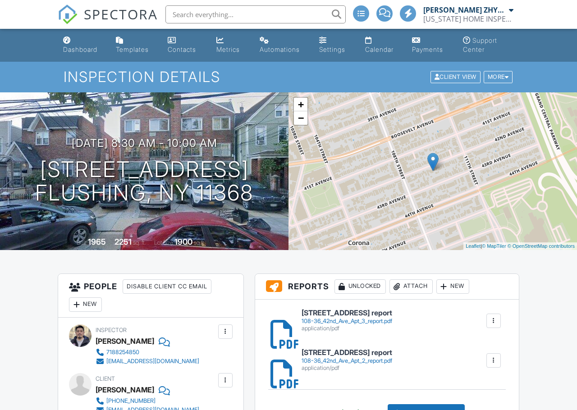
click at [256, 14] on input "text" at bounding box center [253, 14] width 180 height 18
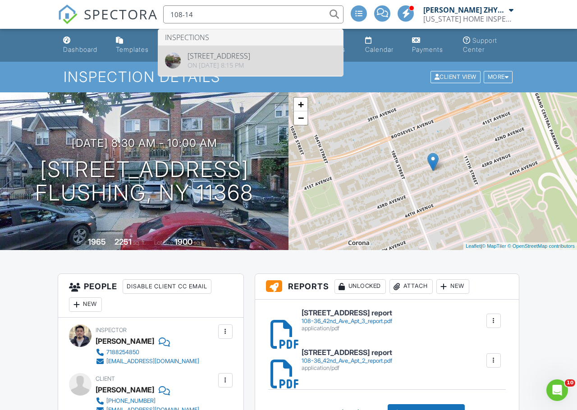
type input "108-14"
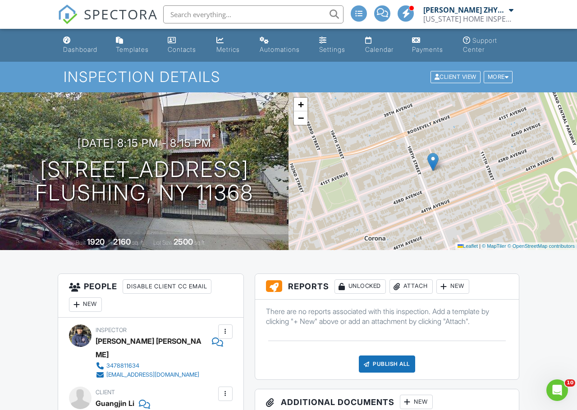
drag, startPoint x: 260, startPoint y: 195, endPoint x: 58, endPoint y: 170, distance: 203.9
click at [58, 170] on div "[DATE] 8:15 pm - 8:15 pm [STREET_ADDRESS] [GEOGRAPHIC_DATA], NY 11368" at bounding box center [144, 171] width 288 height 68
copy h1 "[STREET_ADDRESS]"
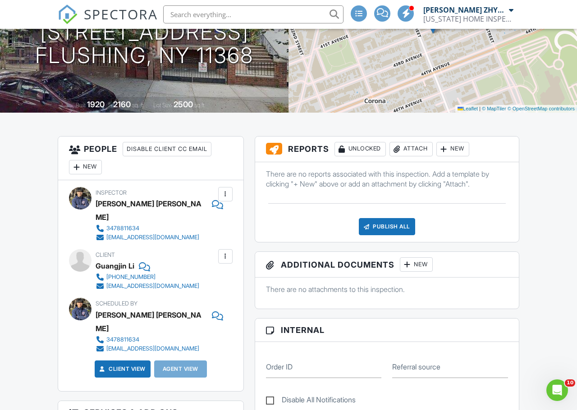
scroll to position [150, 0]
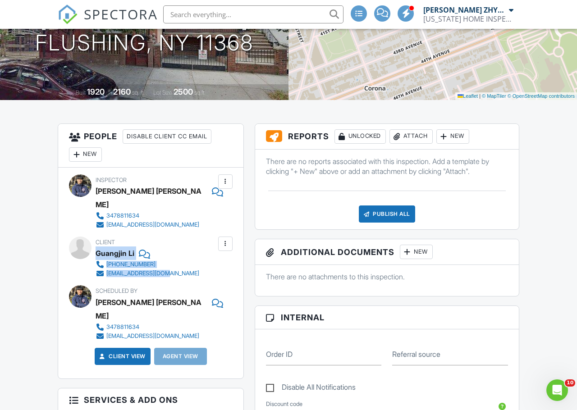
drag, startPoint x: 178, startPoint y: 261, endPoint x: 96, endPoint y: 241, distance: 83.5
click at [96, 241] on div "Client Guangjin Li 917-353-1150 jinli1109@yahoo.com" at bounding box center [169, 257] width 147 height 41
copy div "Guangjin Li 917-353-1150 jinli1109@yahoo.com"
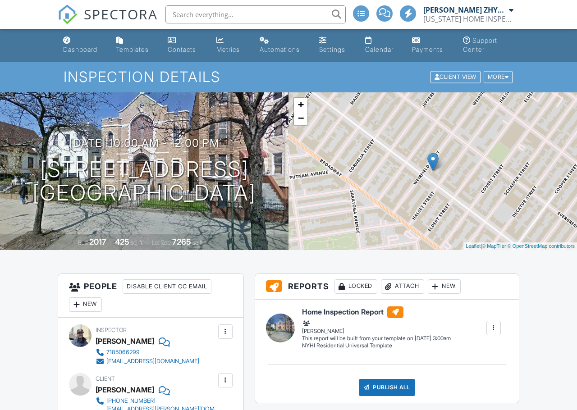
click at [0, 0] on div at bounding box center [0, 0] width 0 height 0
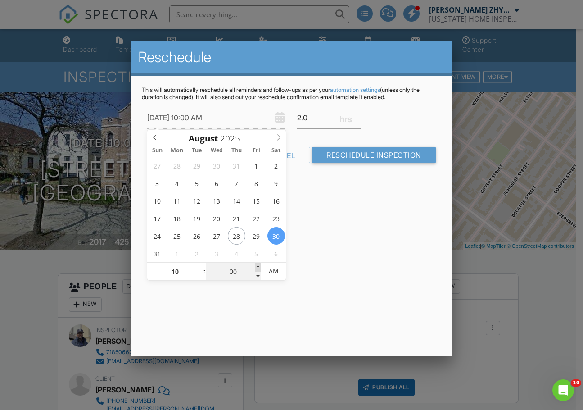
type input "08/30/2025 10:05 AM"
type input "05"
click at [257, 267] on span at bounding box center [258, 267] width 6 height 9
type input "08/30/2025 10:10 AM"
type input "10"
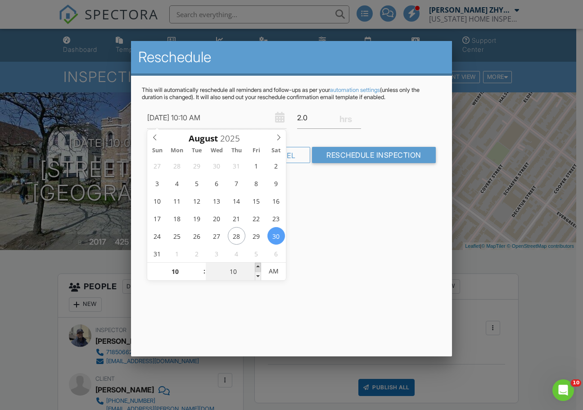
click at [257, 267] on span at bounding box center [258, 267] width 6 height 9
type input "08/30/2025 10:15 AM"
type input "15"
click at [257, 267] on span at bounding box center [258, 267] width 6 height 9
type input "08/30/2025 10:20 AM"
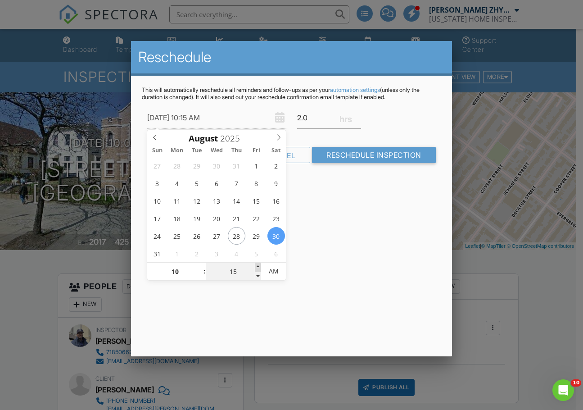
type input "20"
click at [257, 267] on span at bounding box center [258, 267] width 6 height 9
type input "08/30/2025 10:25 AM"
type input "25"
click at [257, 267] on span at bounding box center [258, 267] width 6 height 9
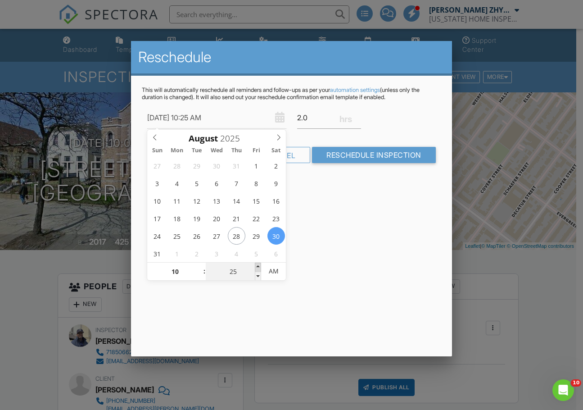
type input "08/30/2025 10:30 AM"
type input "30"
click at [257, 267] on span at bounding box center [258, 267] width 6 height 9
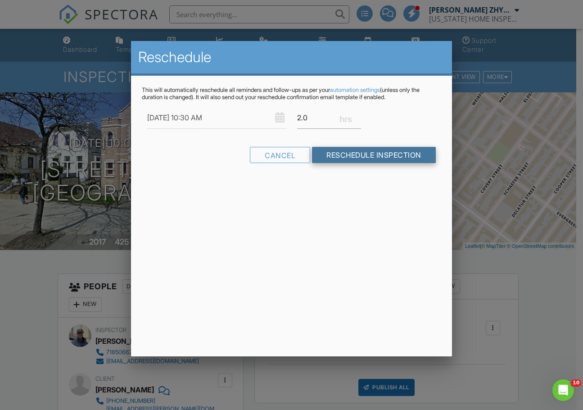
click at [374, 158] on input "Reschedule Inspection" at bounding box center [374, 155] width 124 height 16
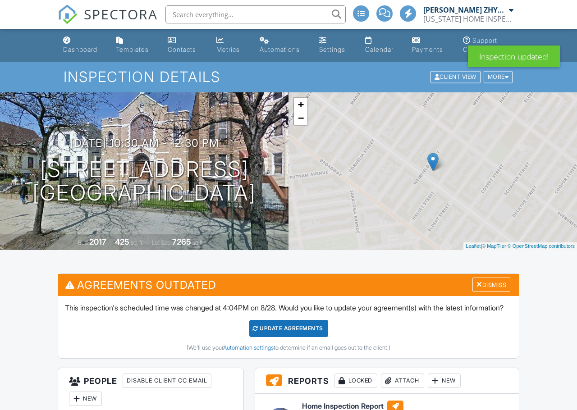
click at [316, 337] on div "Update Agreements" at bounding box center [288, 328] width 79 height 17
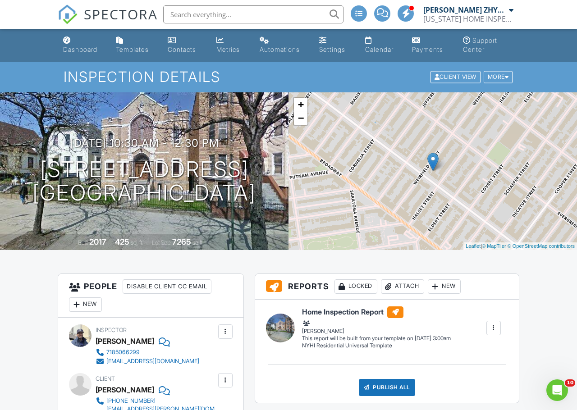
click at [66, 49] on div "Dashboard" at bounding box center [80, 50] width 34 height 8
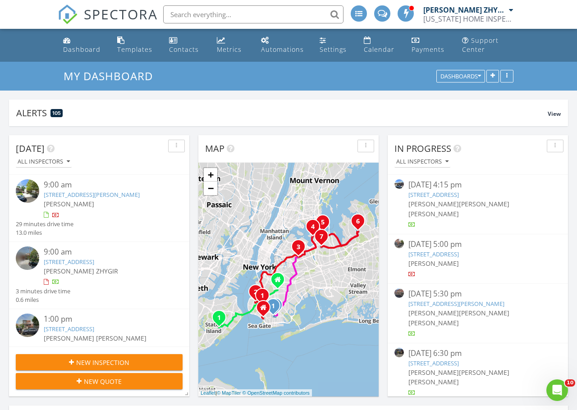
click at [132, 358] on div "New Inspection" at bounding box center [99, 362] width 152 height 9
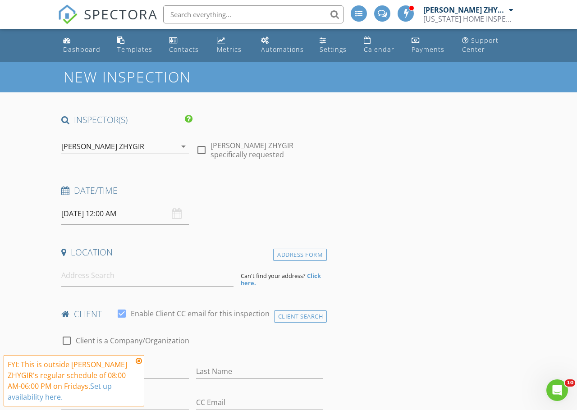
click at [180, 147] on icon "arrow_drop_down" at bounding box center [183, 146] width 11 height 11
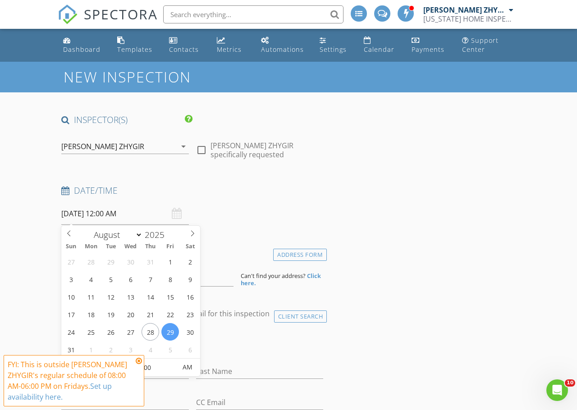
click at [133, 214] on input "08/29/2025 12:00 AM" at bounding box center [125, 214] width 128 height 22
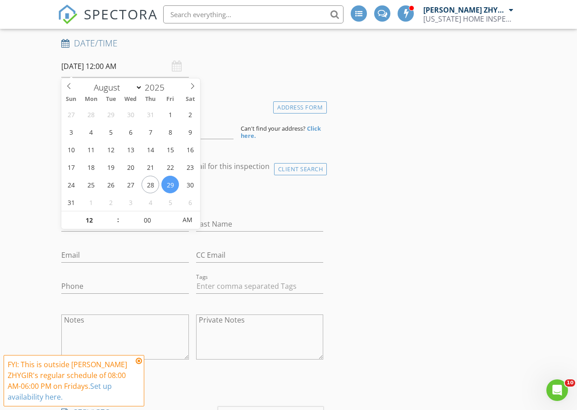
scroll to position [150, 0]
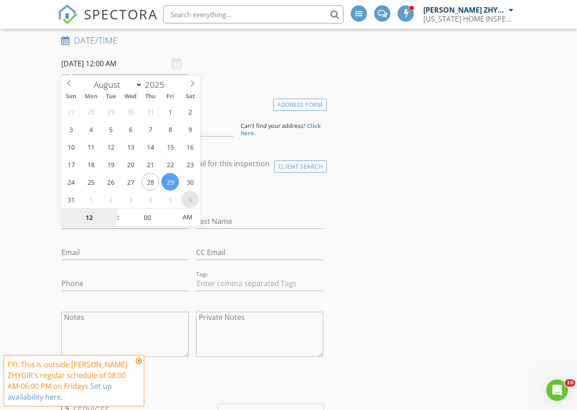
select select "8"
type input "09/06/2025 12:00 AM"
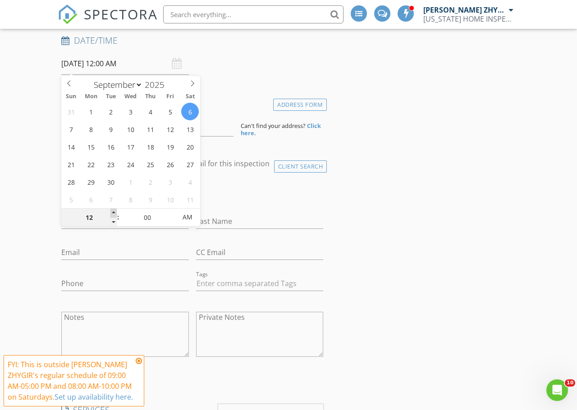
type input "01"
type input "09/06/2025 1:00 AM"
click at [115, 210] on span at bounding box center [113, 213] width 6 height 9
type input "02"
click at [115, 210] on span at bounding box center [113, 213] width 6 height 9
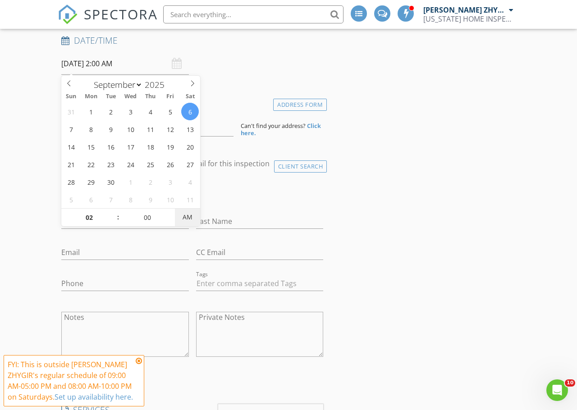
type input "09/06/2025 2:00 PM"
click at [194, 220] on span "AM" at bounding box center [187, 217] width 25 height 18
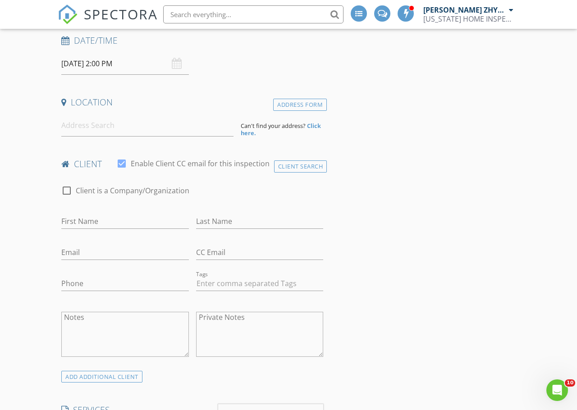
click at [113, 130] on input at bounding box center [147, 125] width 172 height 22
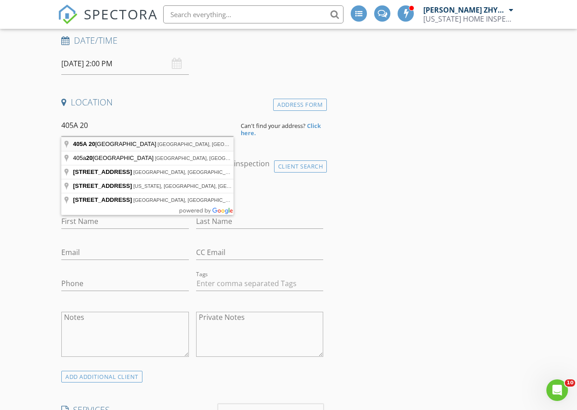
type input "405A 20th Street, Brooklyn, NY, USA"
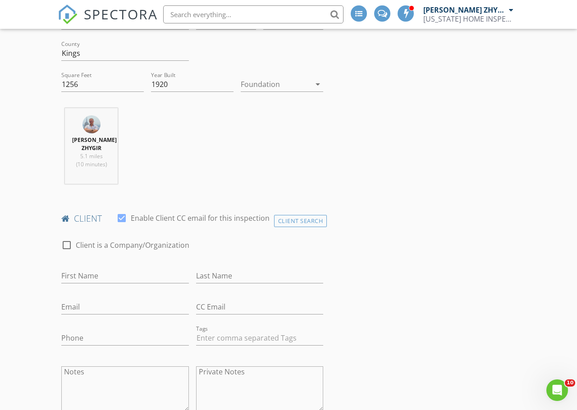
scroll to position [301, 0]
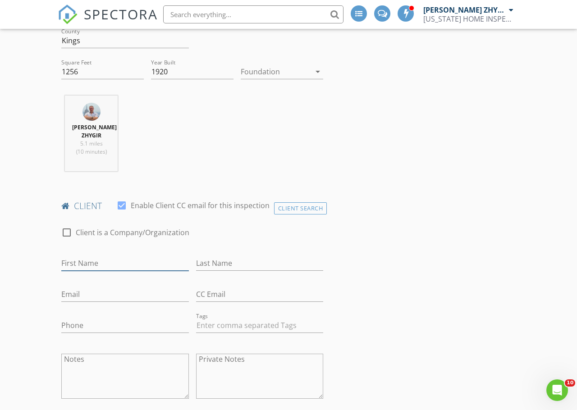
click at [140, 263] on input "First Name" at bounding box center [125, 263] width 128 height 15
type input "Rachel"
click at [233, 262] on input "Last Name" at bounding box center [260, 263] width 128 height 15
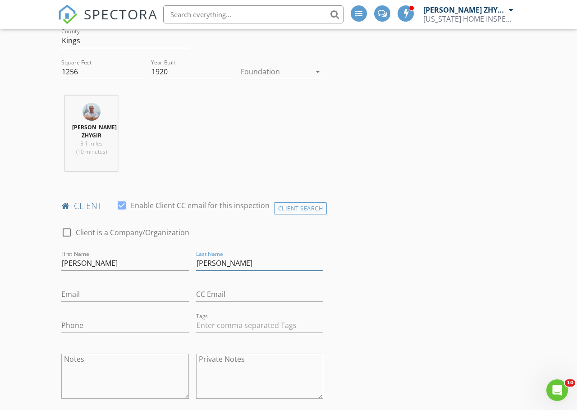
type input "Berger"
click at [88, 295] on input "Email" at bounding box center [125, 294] width 128 height 15
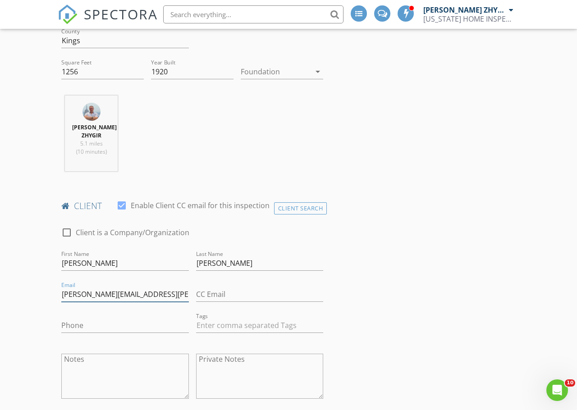
type input "rachel.esther.berger@gmail.com"
click at [75, 320] on input "Phone" at bounding box center [125, 325] width 128 height 15
type input "610-608-1655"
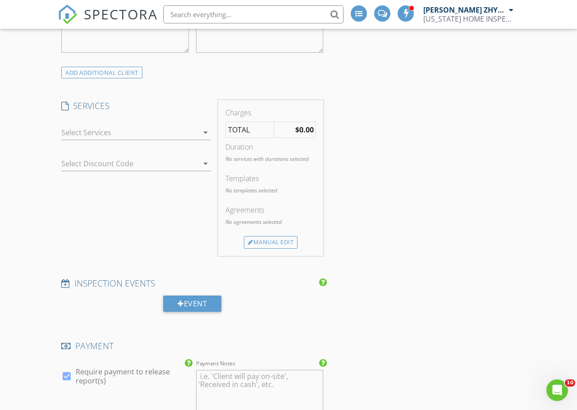
scroll to position [676, 0]
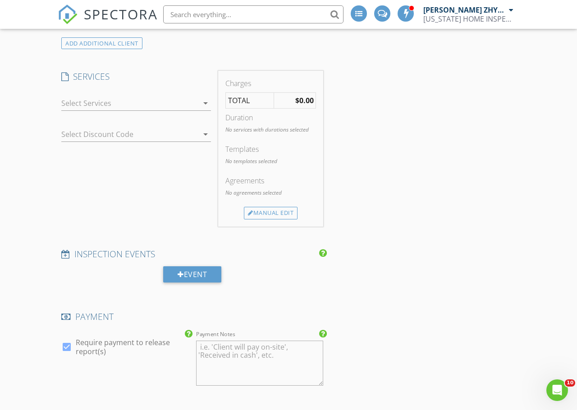
click at [198, 105] on div "arrow_drop_down" at bounding box center [204, 103] width 13 height 11
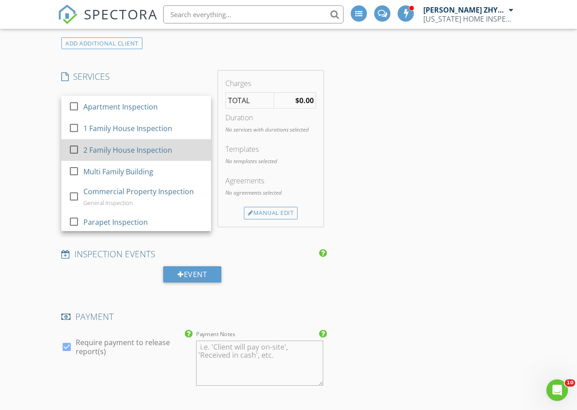
click at [72, 148] on div at bounding box center [73, 149] width 15 height 15
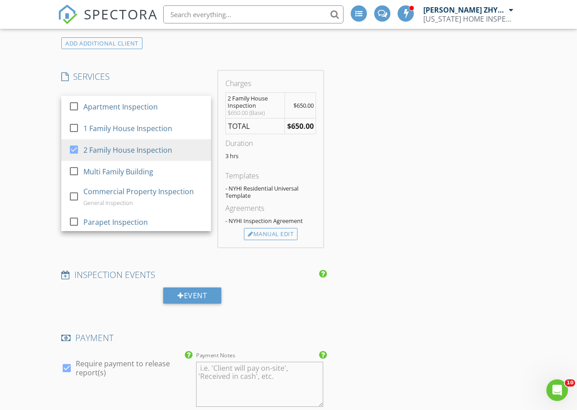
click at [421, 153] on div "INSPECTOR(S) check_box Dimitry ZHYGIR PRIMARY check_box_outline_blank Akon Zhen…" at bounding box center [288, 237] width 461 height 1599
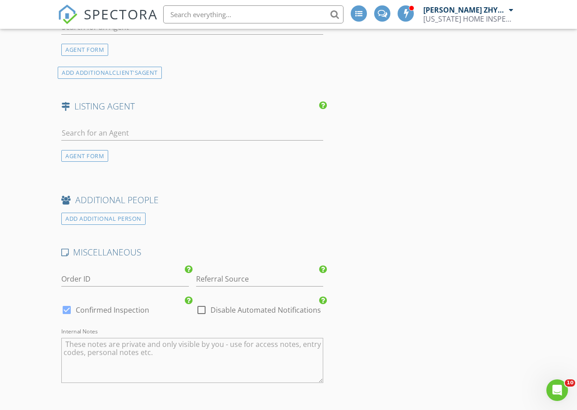
scroll to position [1126, 0]
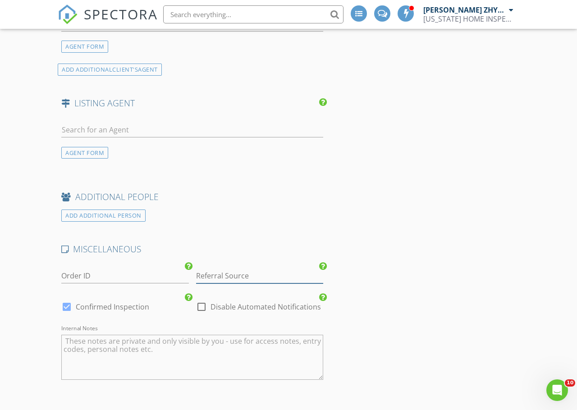
click at [248, 273] on input "Referral Source" at bounding box center [260, 276] width 128 height 15
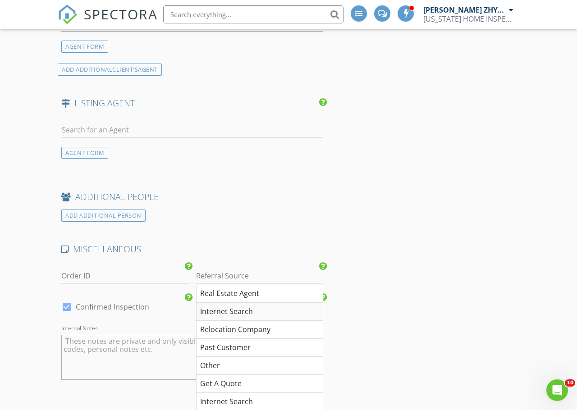
click at [257, 312] on div "Internet Search" at bounding box center [259, 312] width 127 height 18
type input "Internet Search"
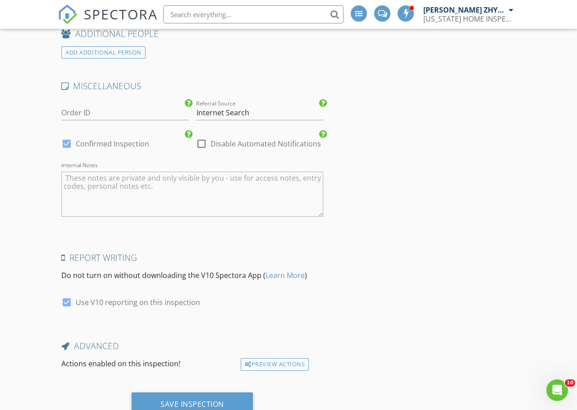
scroll to position [1325, 0]
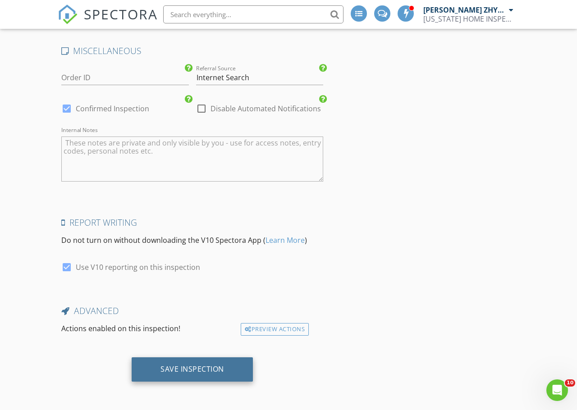
drag, startPoint x: 223, startPoint y: 370, endPoint x: 246, endPoint y: 365, distance: 23.5
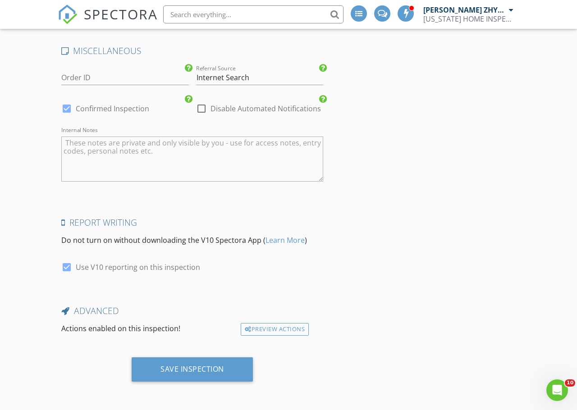
click at [225, 370] on div "Save Inspection" at bounding box center [192, 369] width 121 height 24
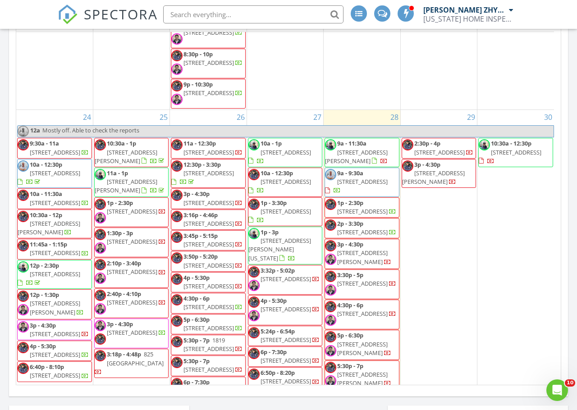
scroll to position [1802, 0]
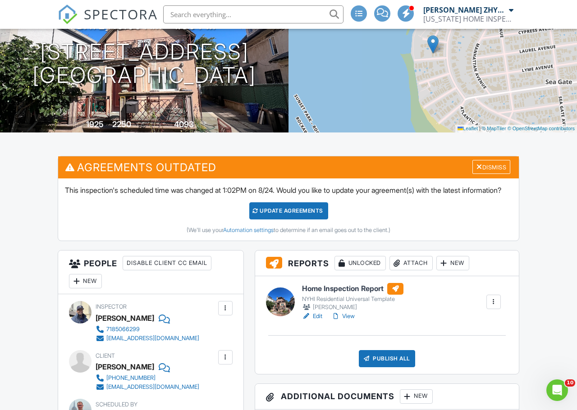
scroll to position [150, 0]
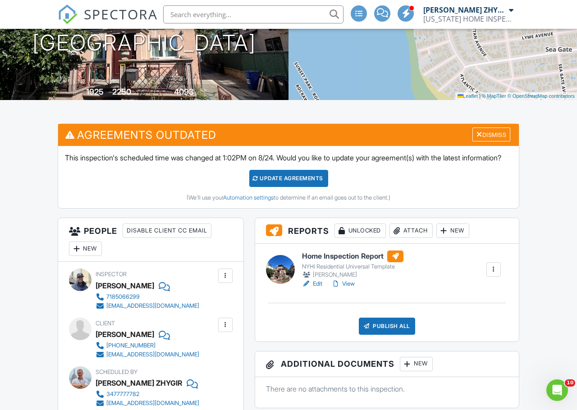
click at [352, 279] on div "[PERSON_NAME]" at bounding box center [352, 274] width 101 height 9
